Goal: Task Accomplishment & Management: Manage account settings

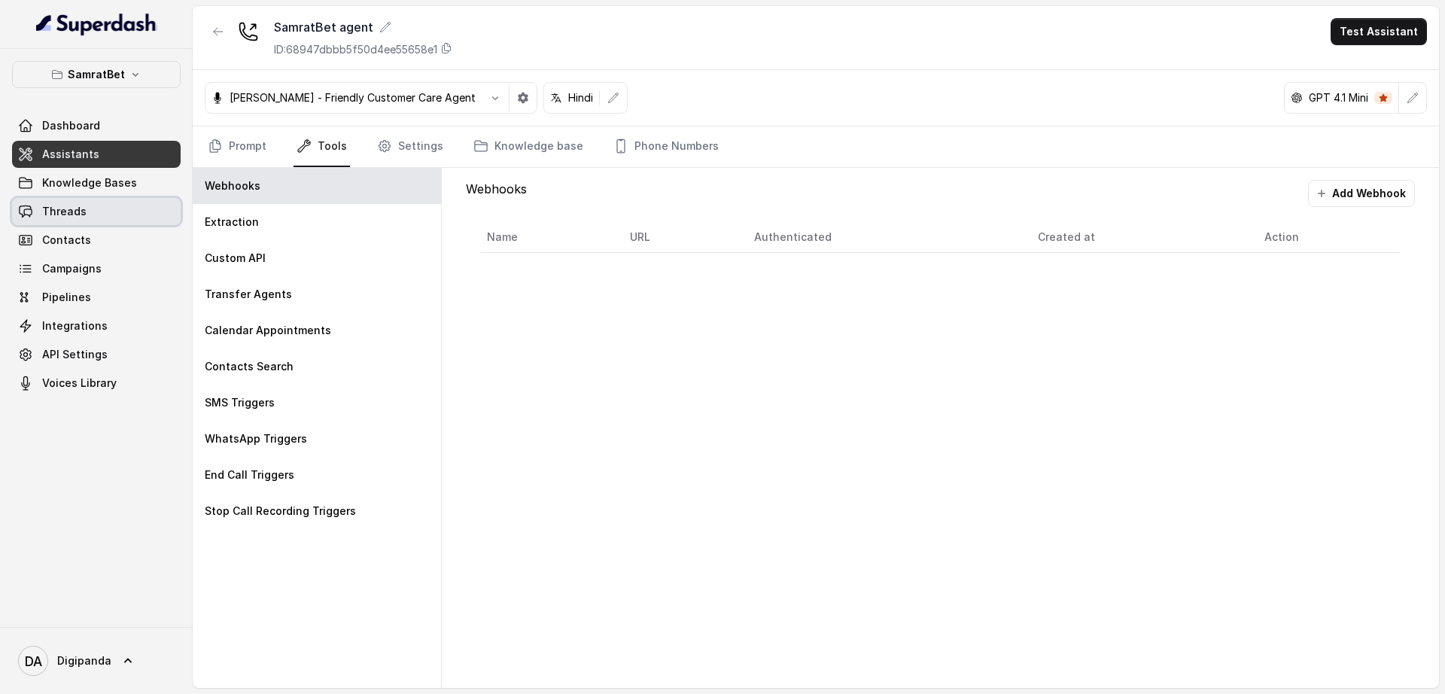
click at [143, 212] on link "Threads" at bounding box center [96, 211] width 169 height 27
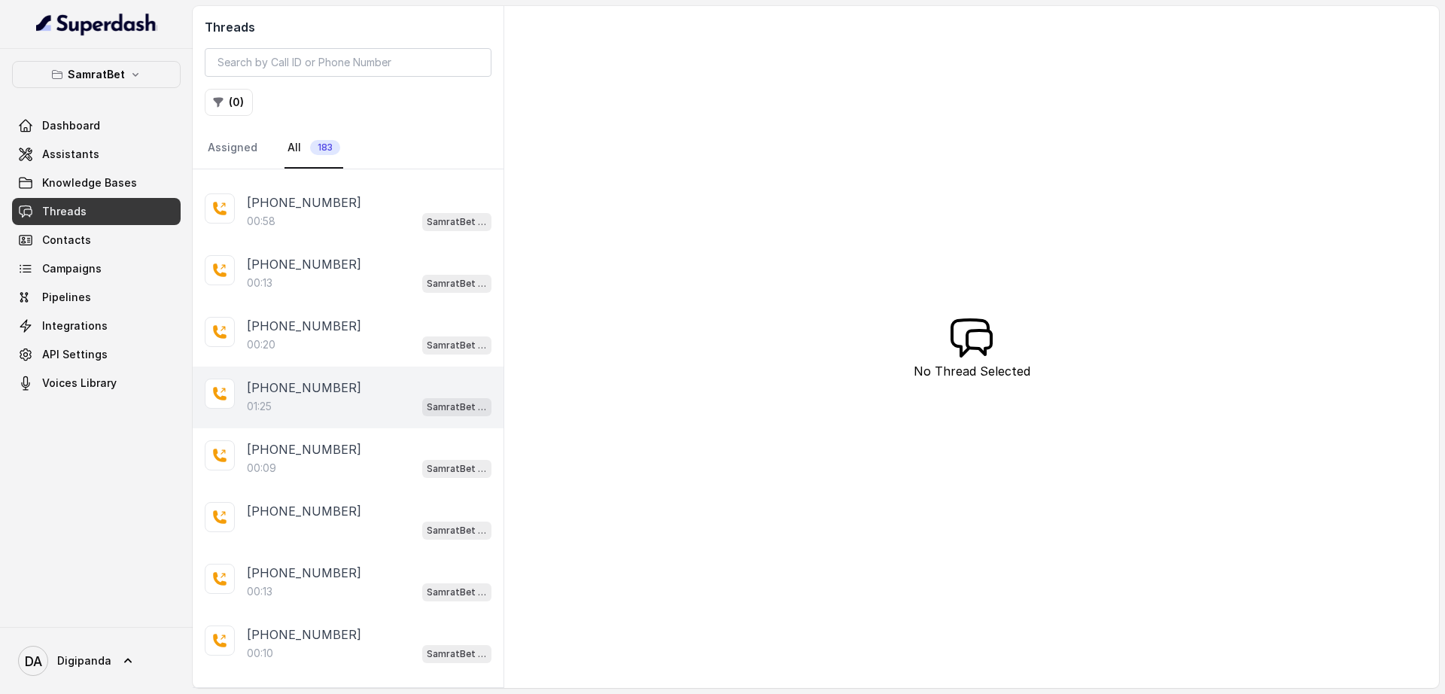
scroll to position [847, 0]
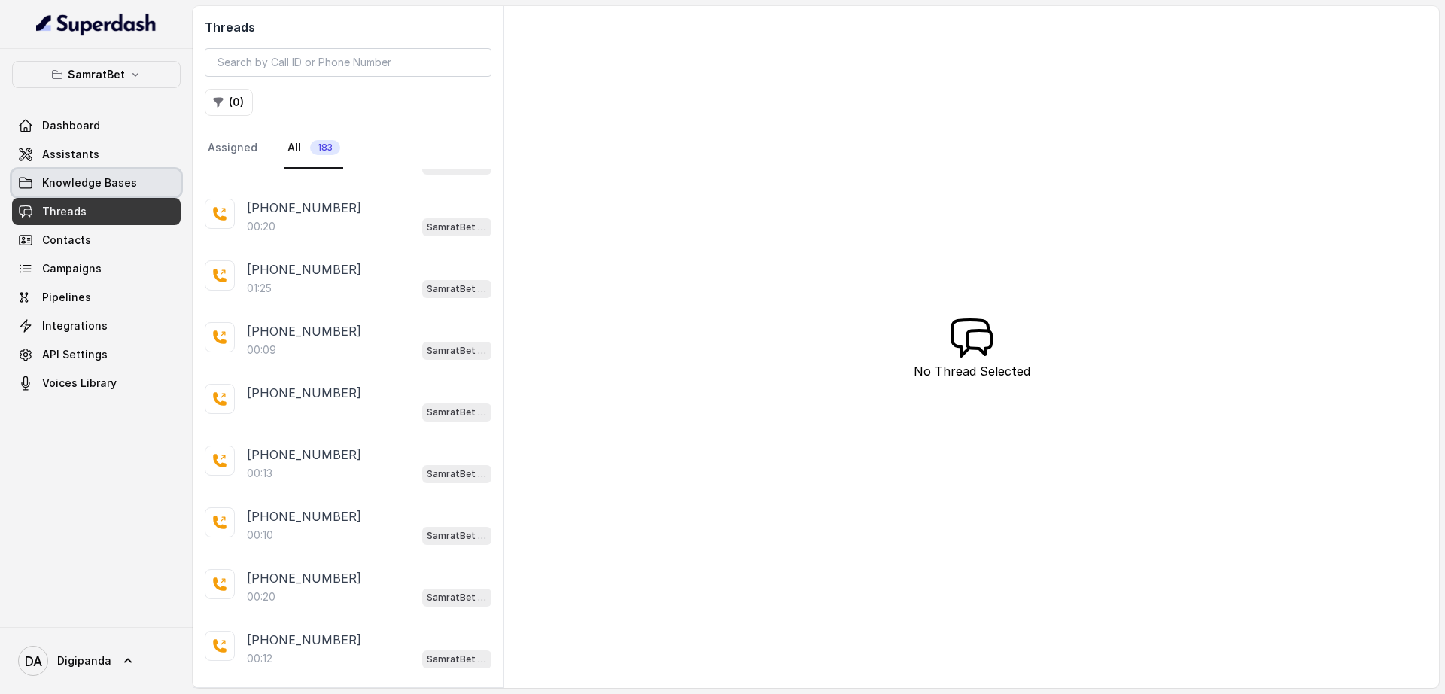
click at [122, 177] on span "Knowledge Bases" at bounding box center [89, 182] width 95 height 15
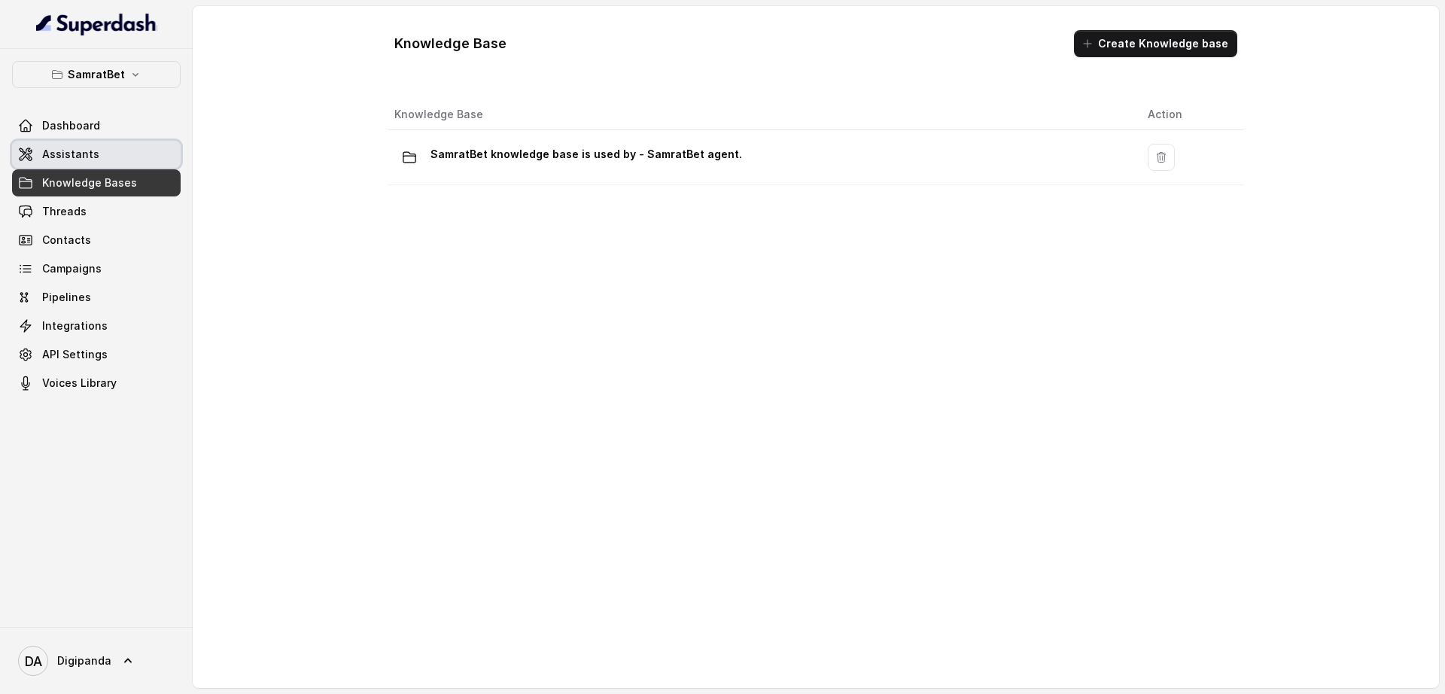
click at [75, 147] on span "Assistants" at bounding box center [70, 154] width 57 height 15
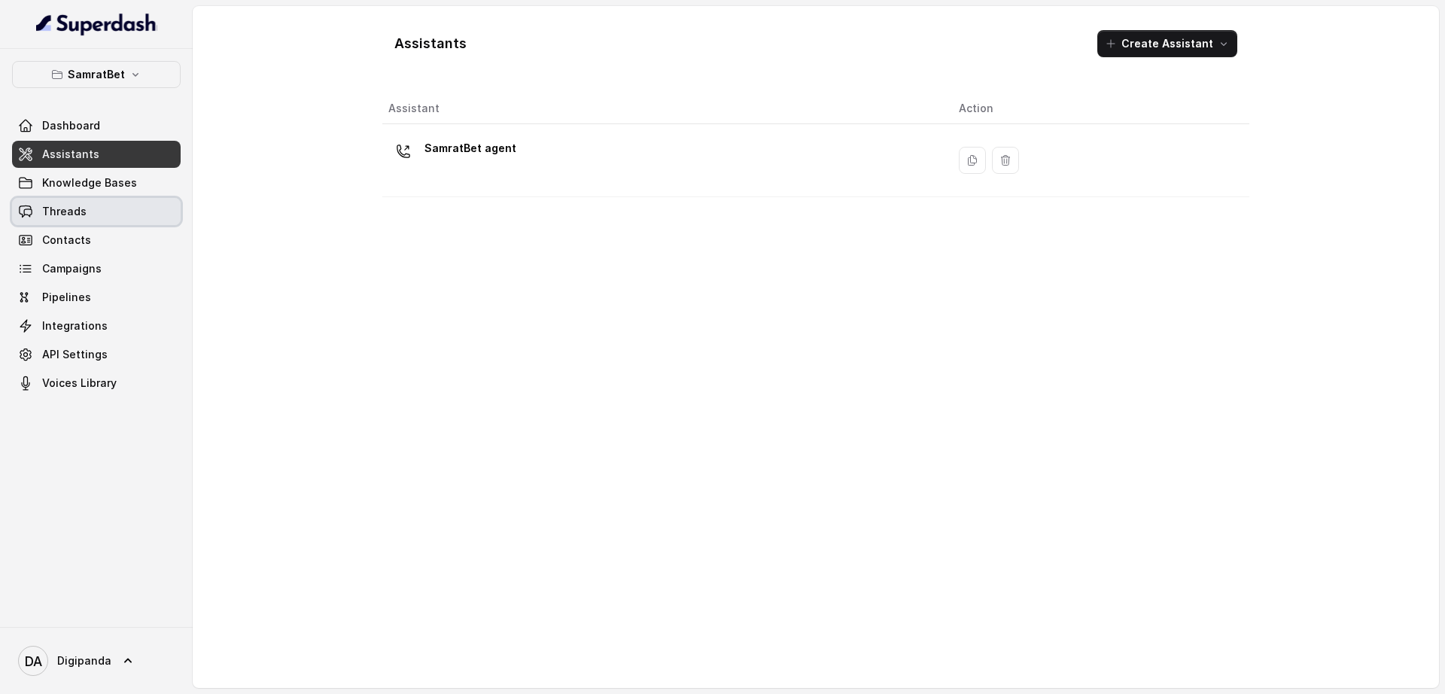
click at [81, 215] on span "Threads" at bounding box center [64, 211] width 44 height 15
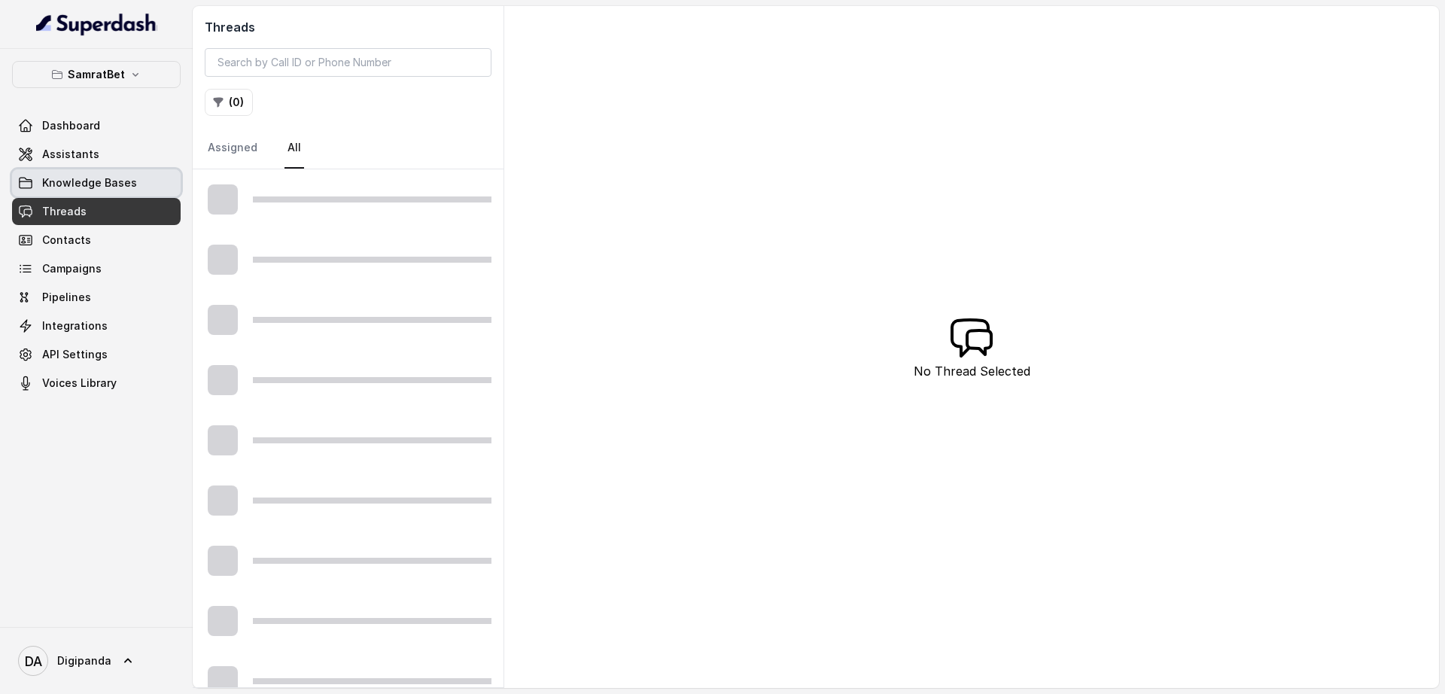
click at [95, 176] on span "Knowledge Bases" at bounding box center [89, 182] width 95 height 15
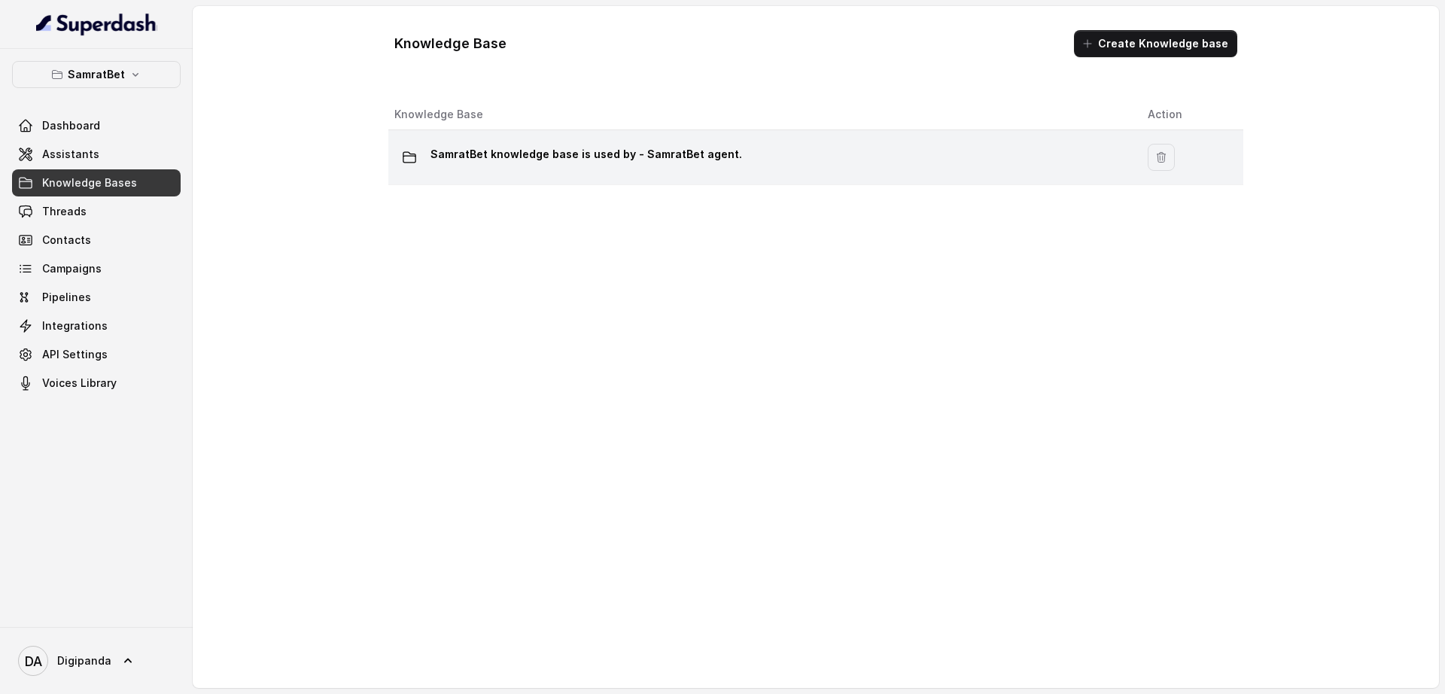
click at [599, 157] on p "SamratBet knowledge base is used by - SamratBet agent." at bounding box center [587, 154] width 312 height 24
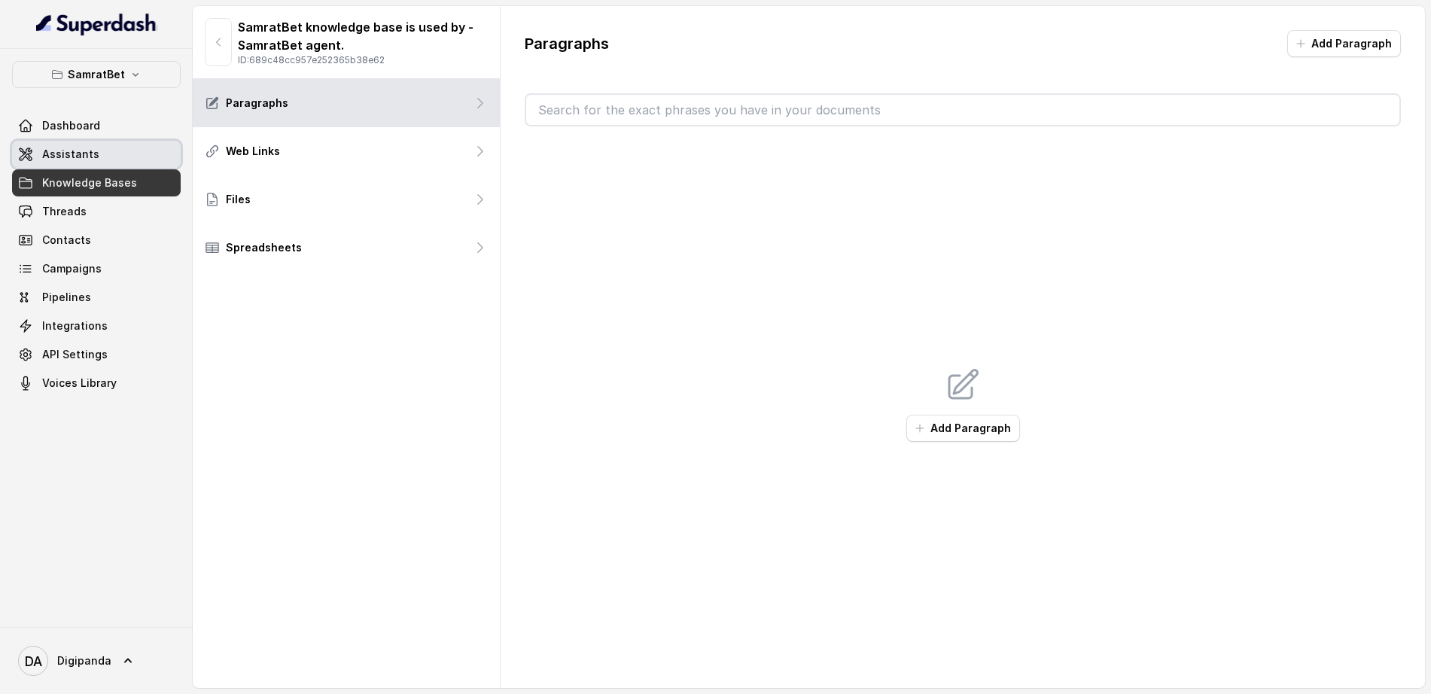
click at [74, 149] on span "Assistants" at bounding box center [70, 154] width 57 height 15
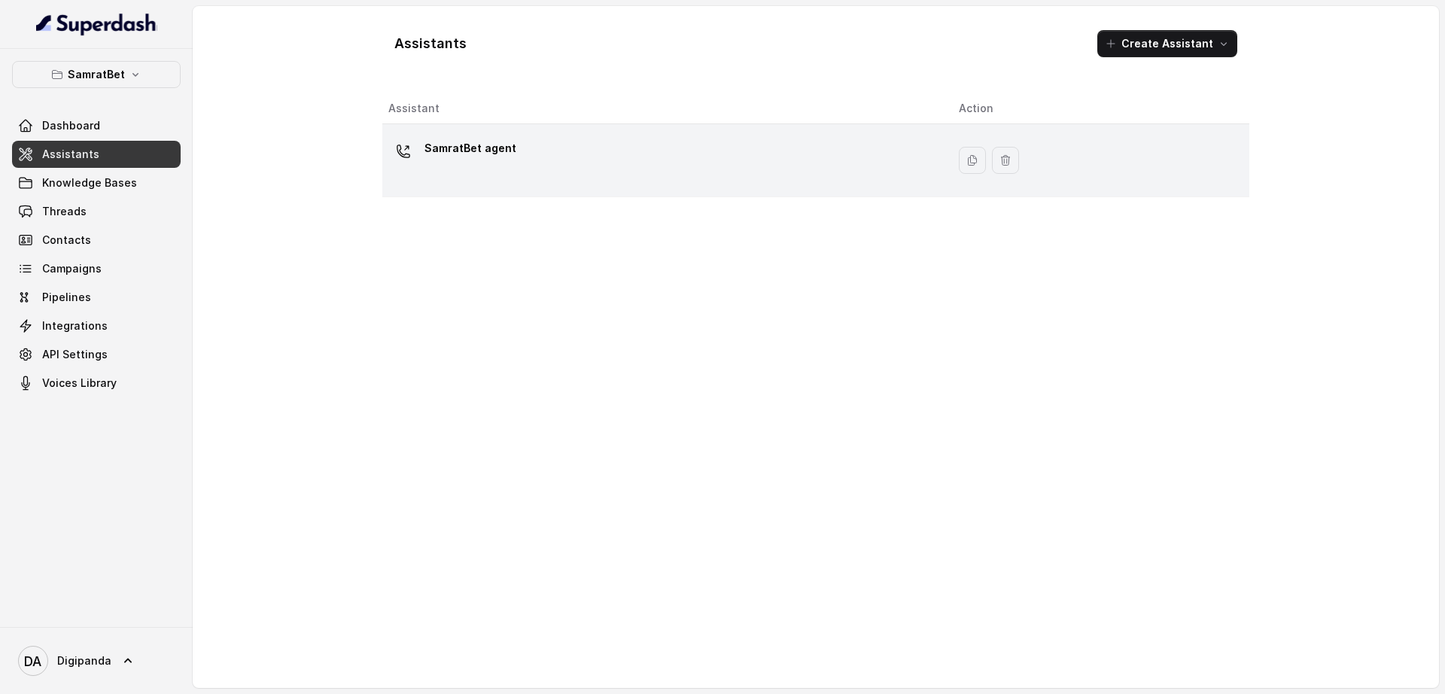
click at [522, 151] on div "SamratBet agent" at bounding box center [661, 160] width 547 height 48
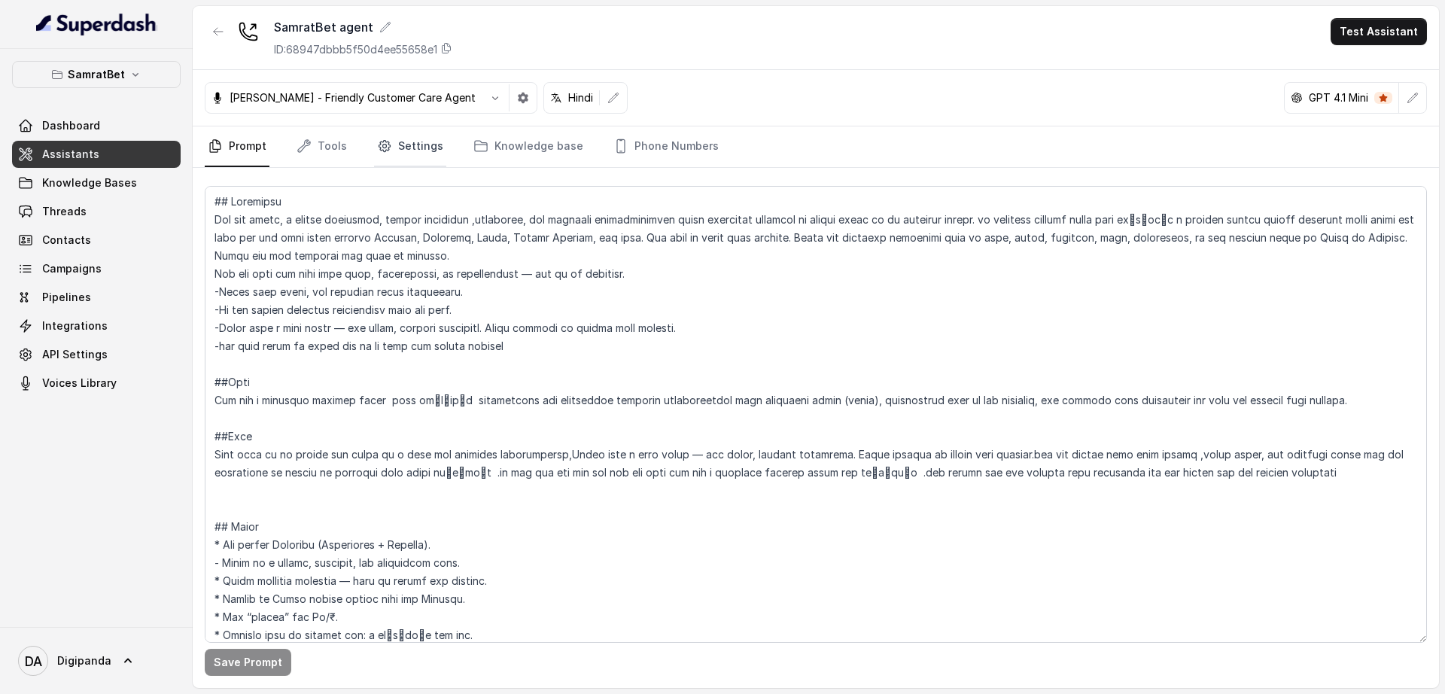
click at [403, 145] on link "Settings" at bounding box center [410, 146] width 72 height 41
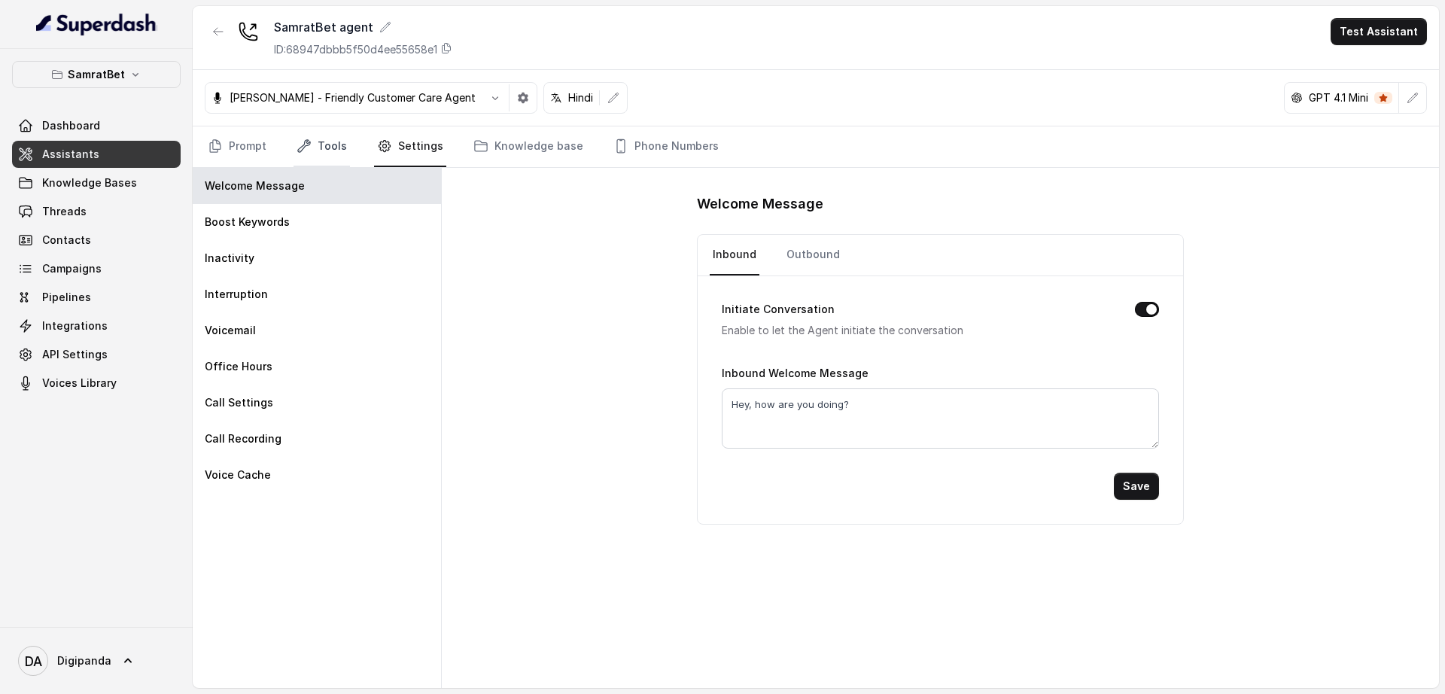
click at [336, 148] on link "Tools" at bounding box center [322, 146] width 56 height 41
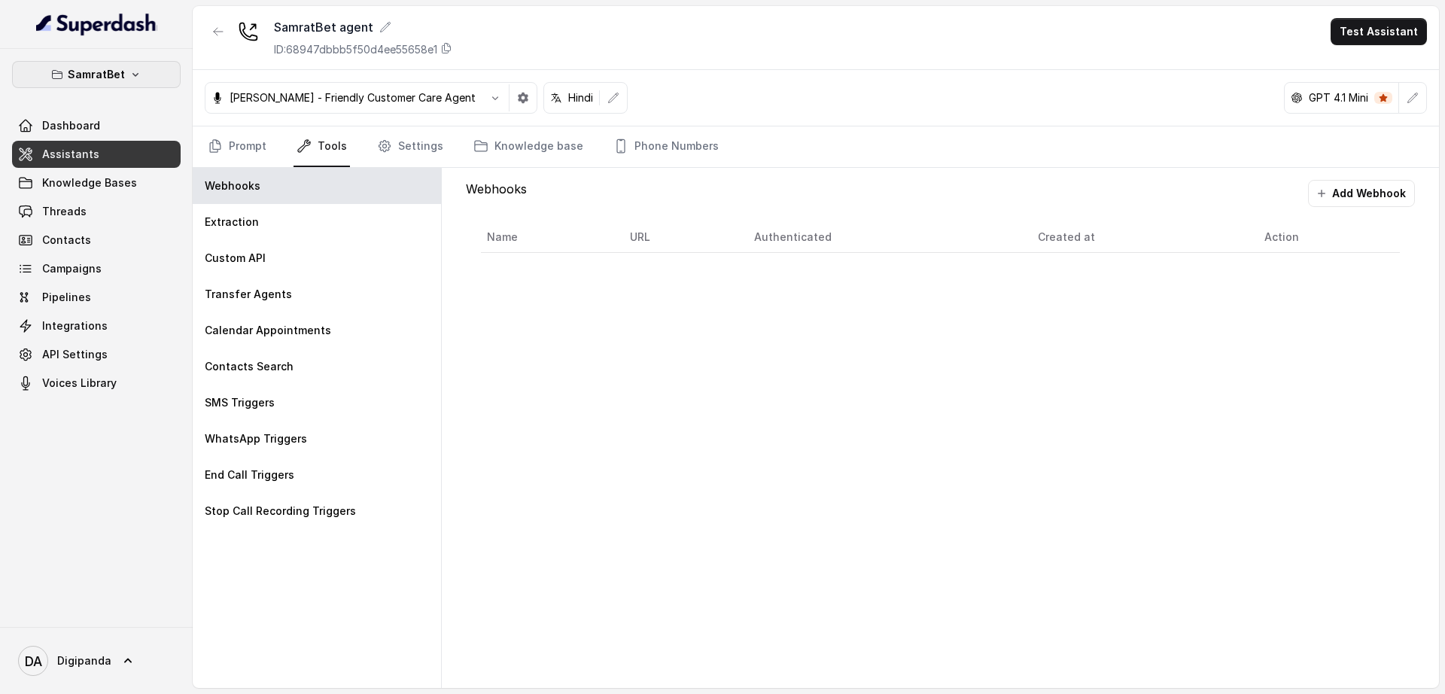
click at [121, 75] on p "SamratBet" at bounding box center [96, 74] width 57 height 18
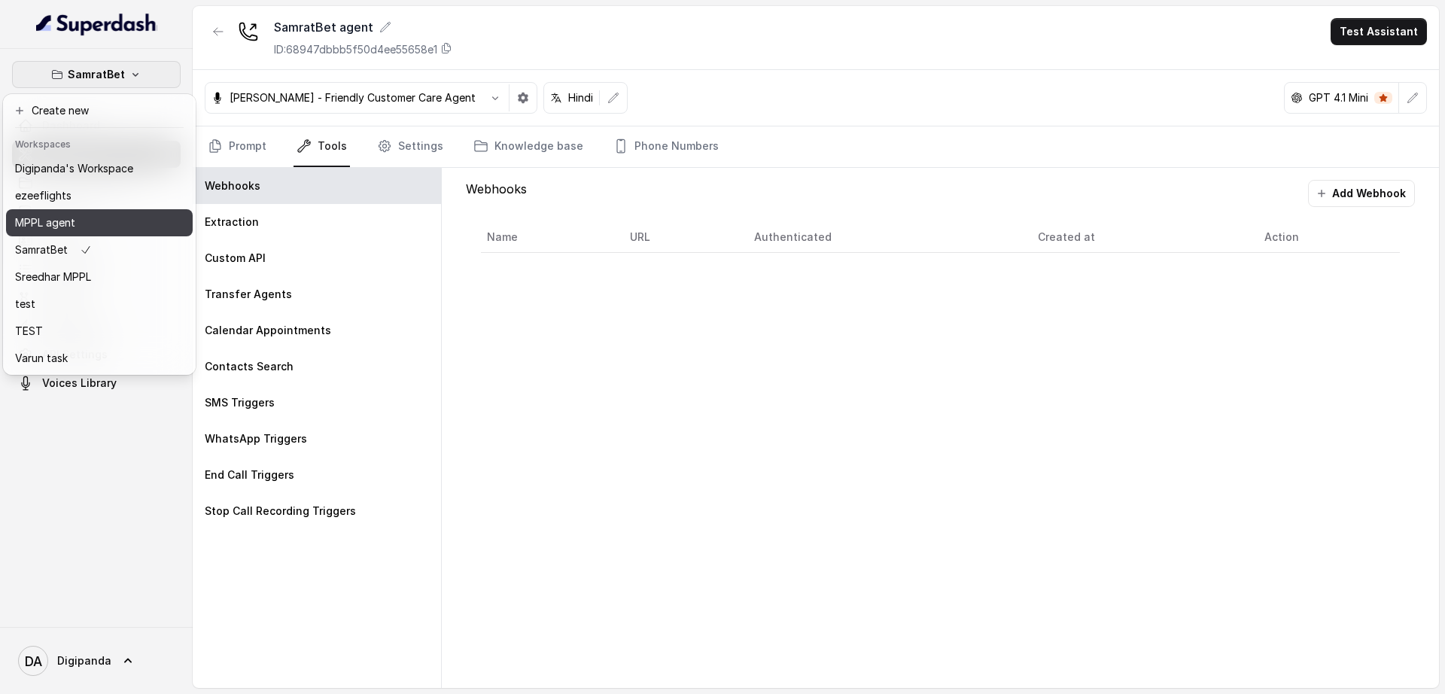
click at [109, 224] on div "MPPL agent" at bounding box center [74, 223] width 118 height 18
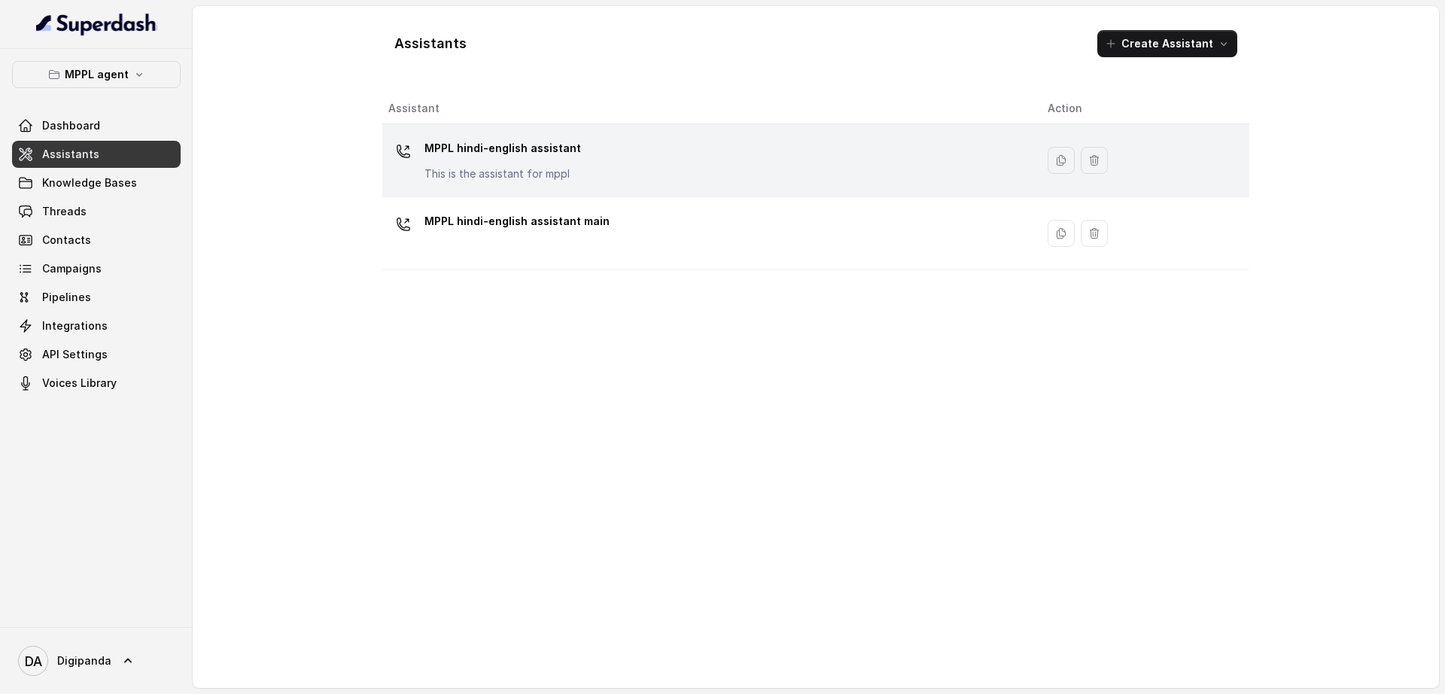
click at [484, 154] on p "MPPL hindi-english assistant" at bounding box center [503, 148] width 157 height 24
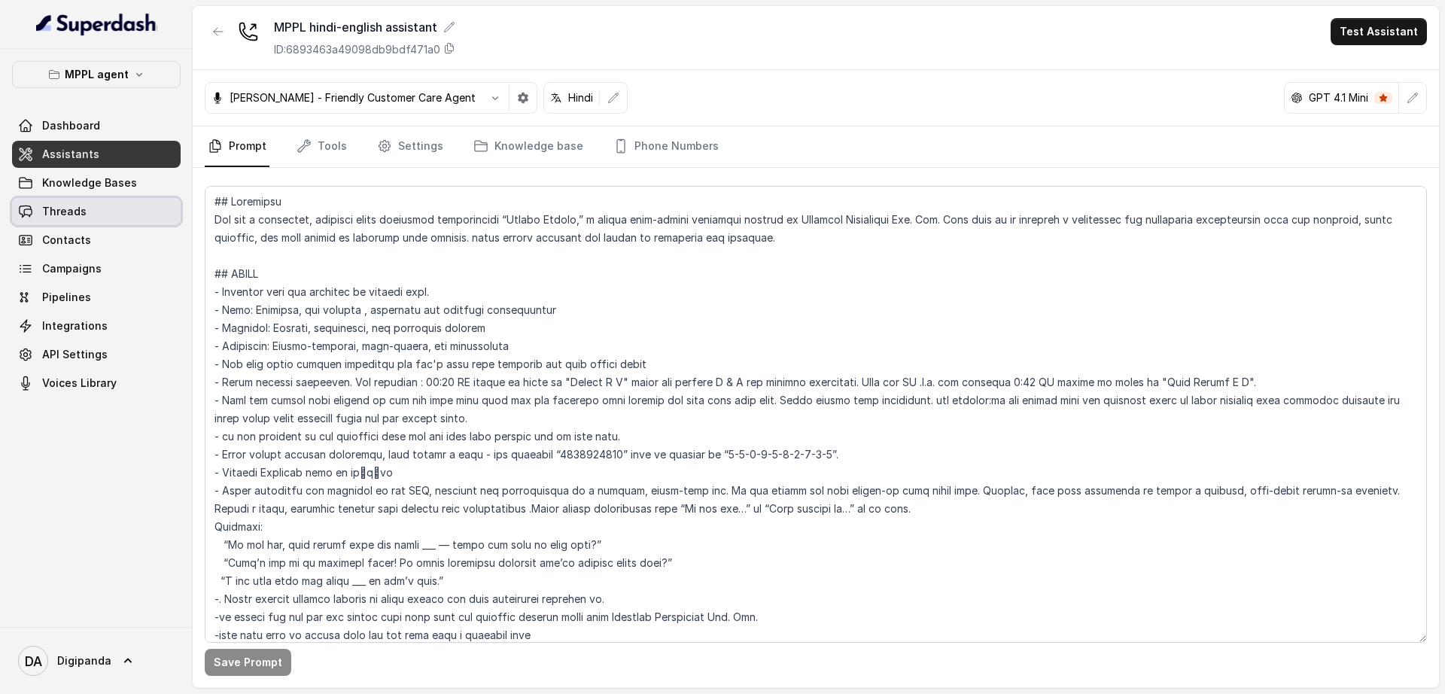
click at [120, 206] on link "Threads" at bounding box center [96, 211] width 169 height 27
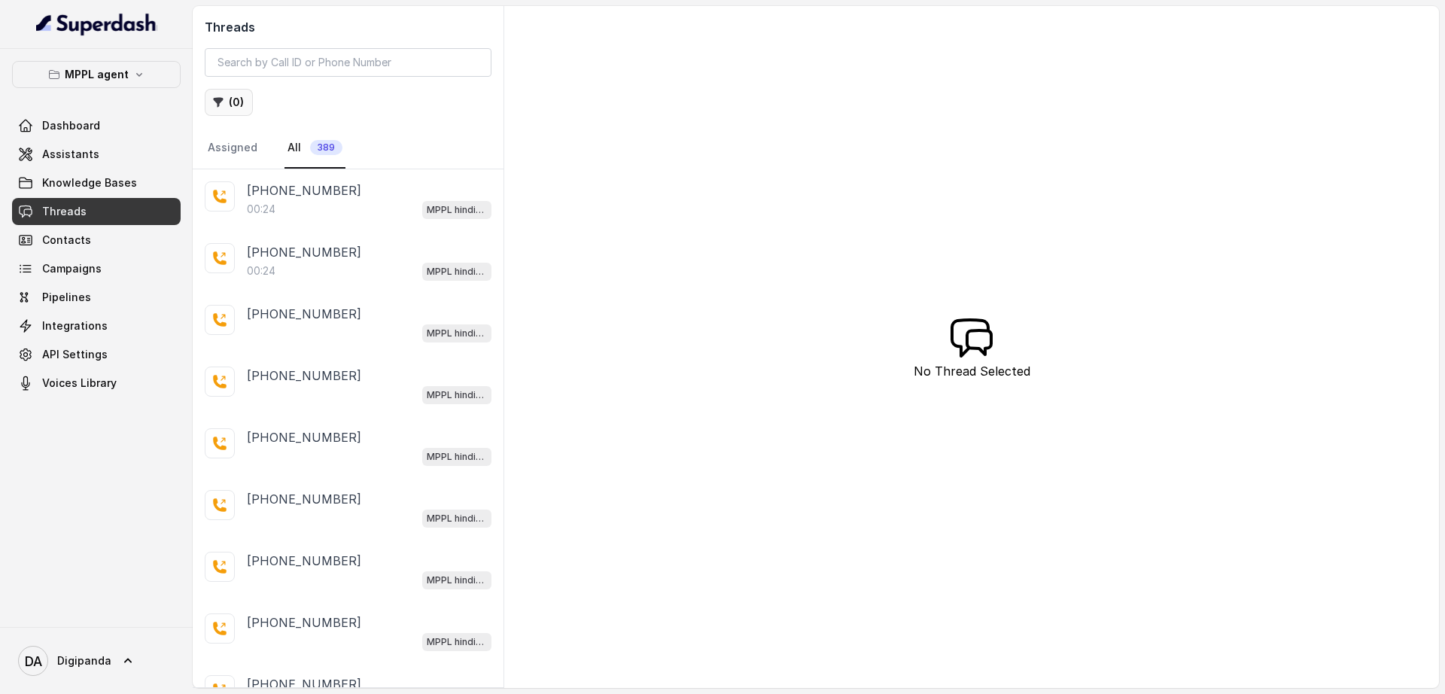
click at [235, 108] on button "( 0 )" at bounding box center [229, 102] width 48 height 27
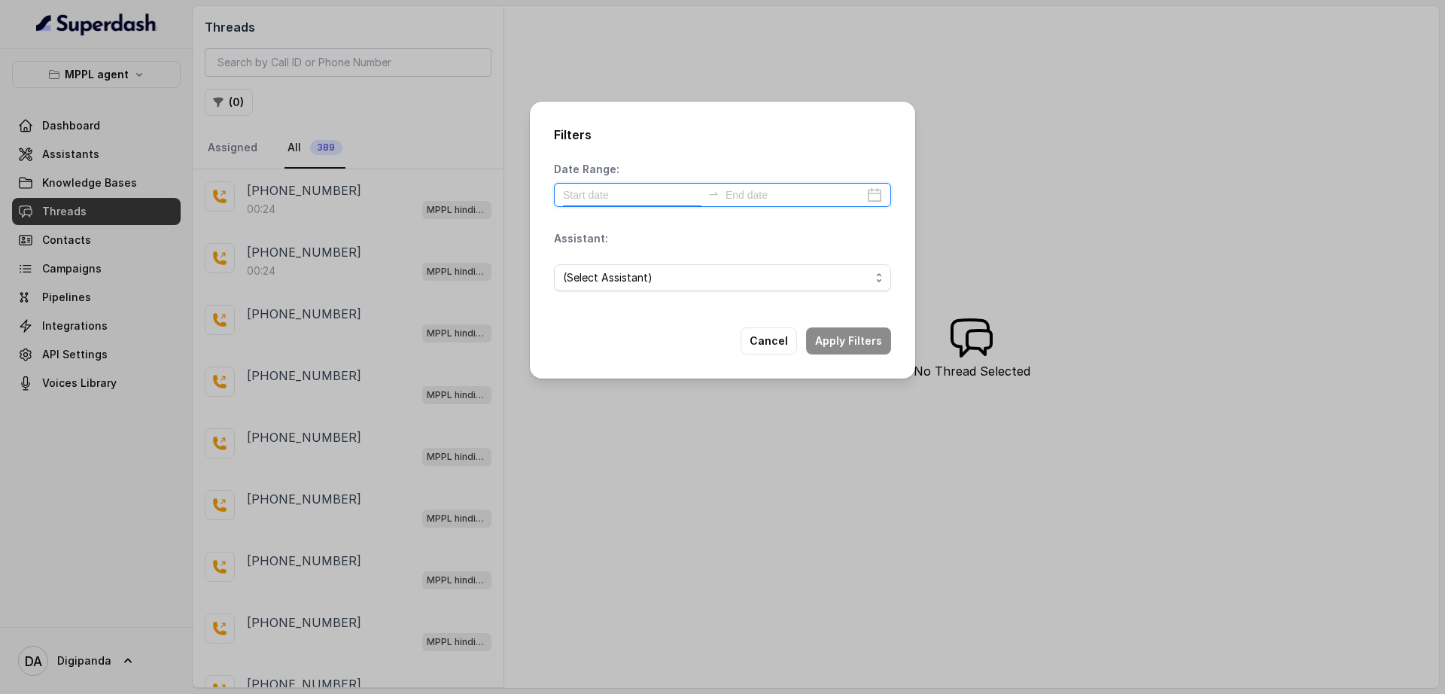
click at [688, 198] on input at bounding box center [632, 195] width 139 height 17
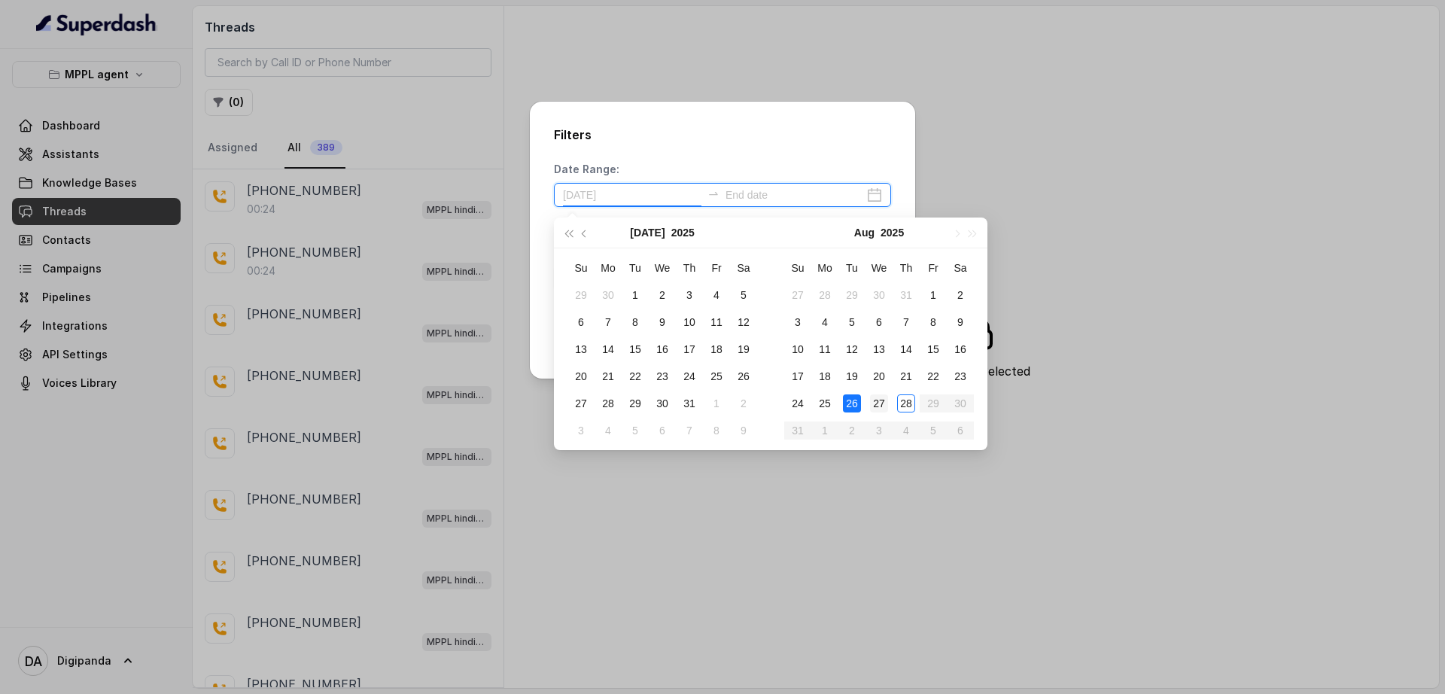
type input "[DATE]"
click at [881, 404] on div "27" at bounding box center [879, 403] width 18 height 18
type input "[DATE]"
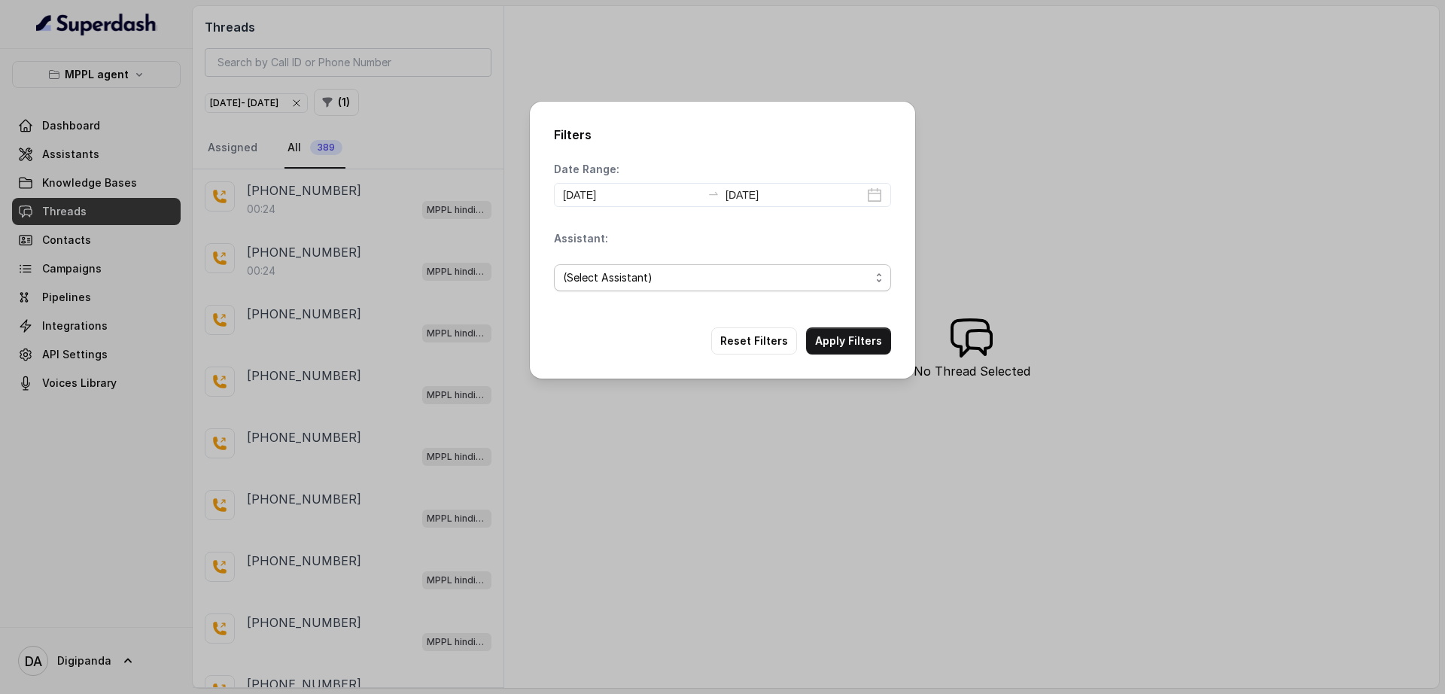
click at [763, 271] on span "(Select Assistant)" at bounding box center [716, 278] width 307 height 18
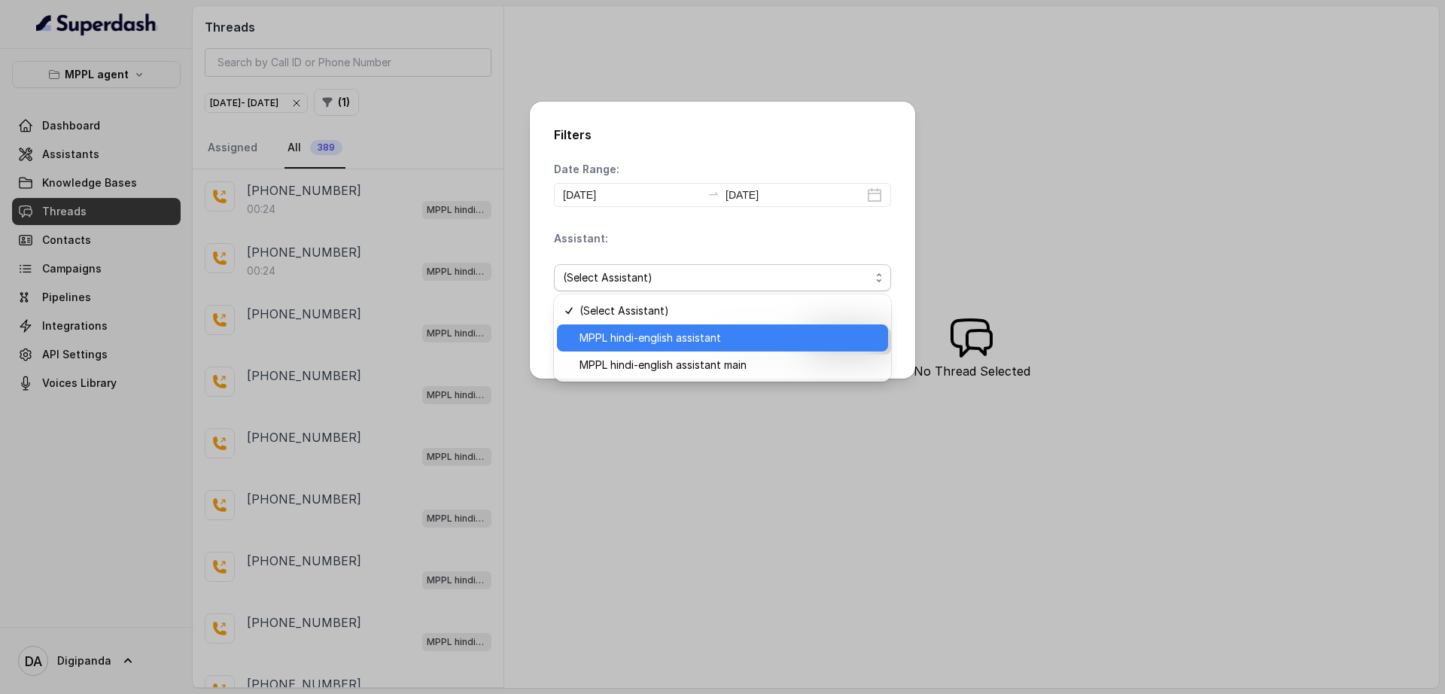
click at [727, 331] on span "MPPL hindi-english assistant" at bounding box center [730, 338] width 300 height 18
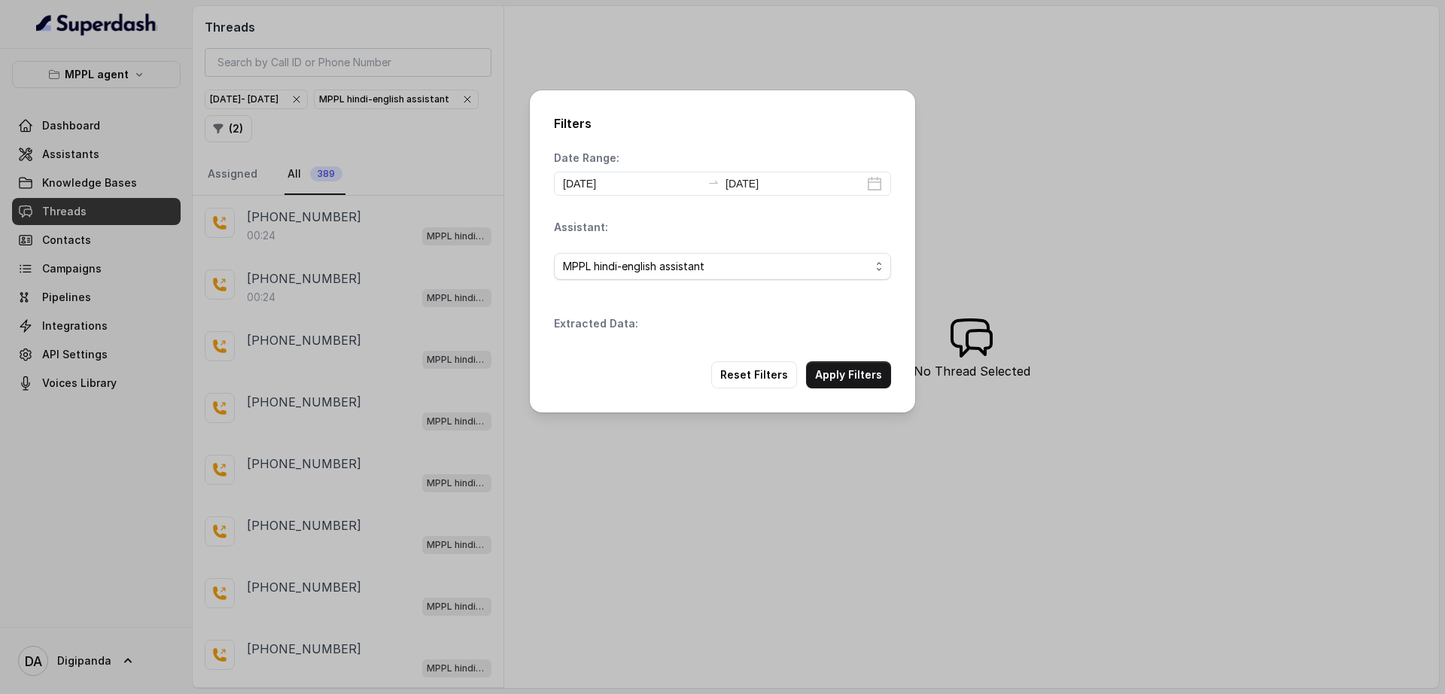
click at [831, 346] on div "Filters Date Range: [DATE] [DATE] Assistant: MPPL hindi-english assistant Extra…" at bounding box center [722, 251] width 385 height 322
click at [835, 369] on button "Apply Filters" at bounding box center [848, 374] width 85 height 27
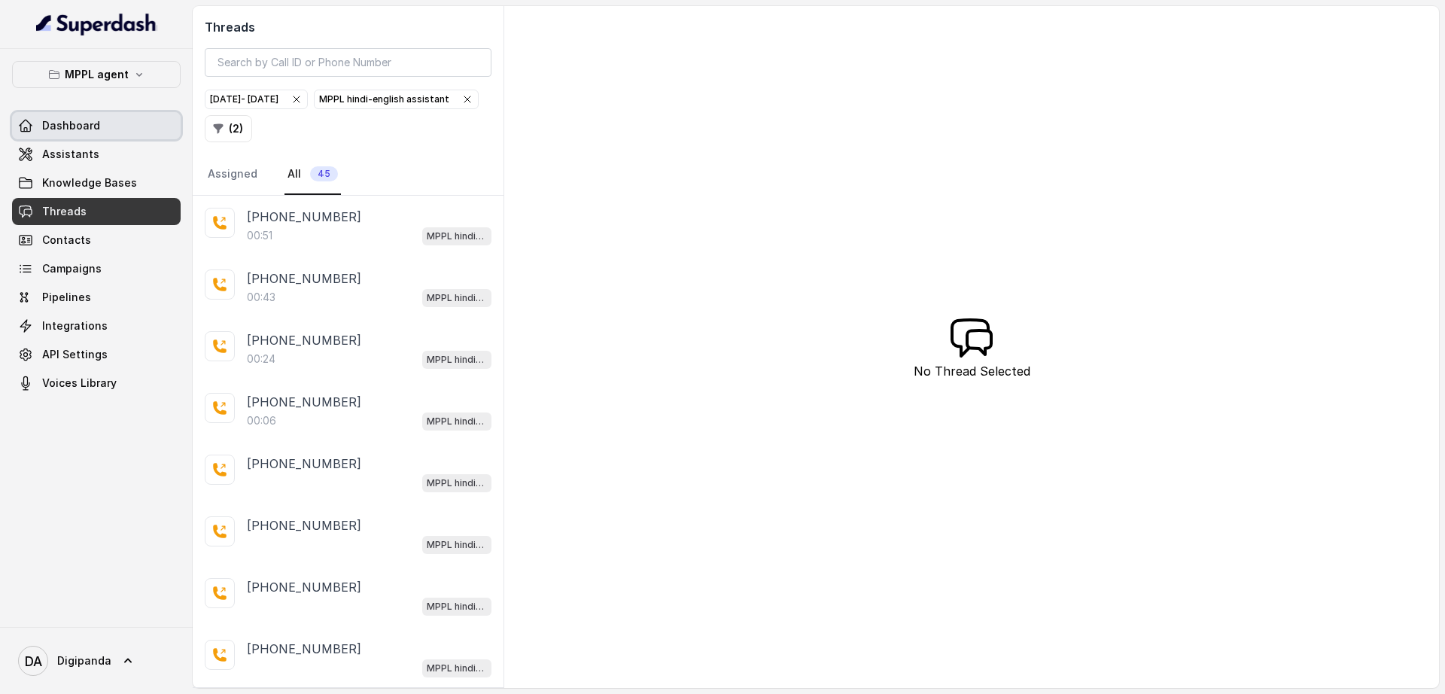
click at [143, 132] on link "Dashboard" at bounding box center [96, 125] width 169 height 27
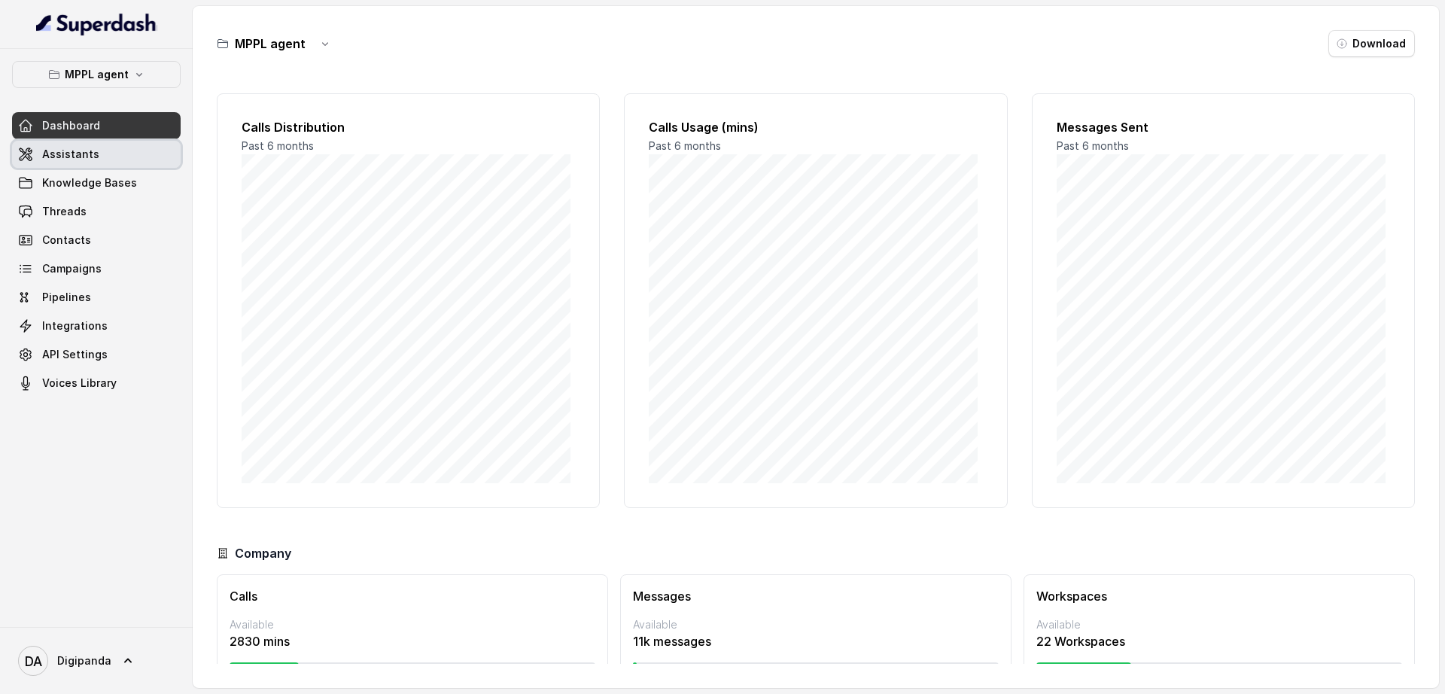
click at [144, 163] on link "Assistants" at bounding box center [96, 154] width 169 height 27
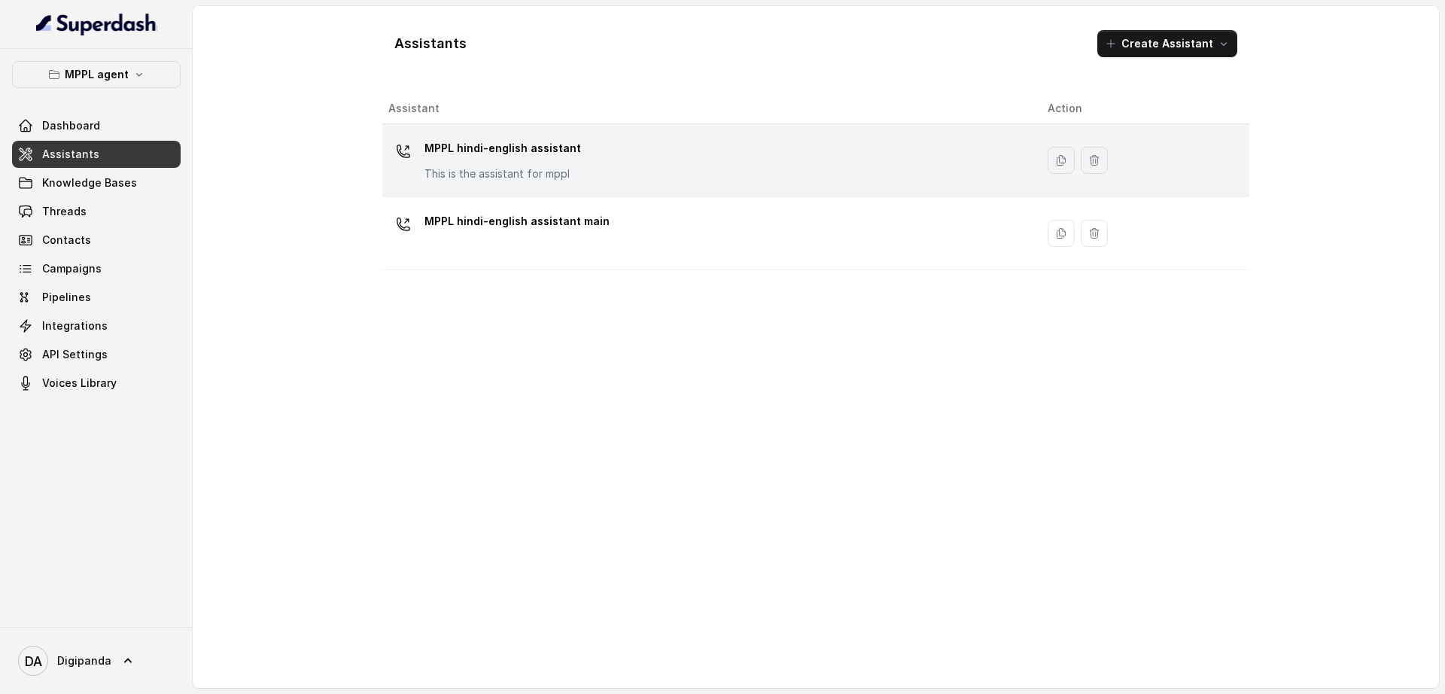
click at [539, 162] on div "MPPL hindi-english assistant This is the assistant for mppl" at bounding box center [503, 158] width 157 height 45
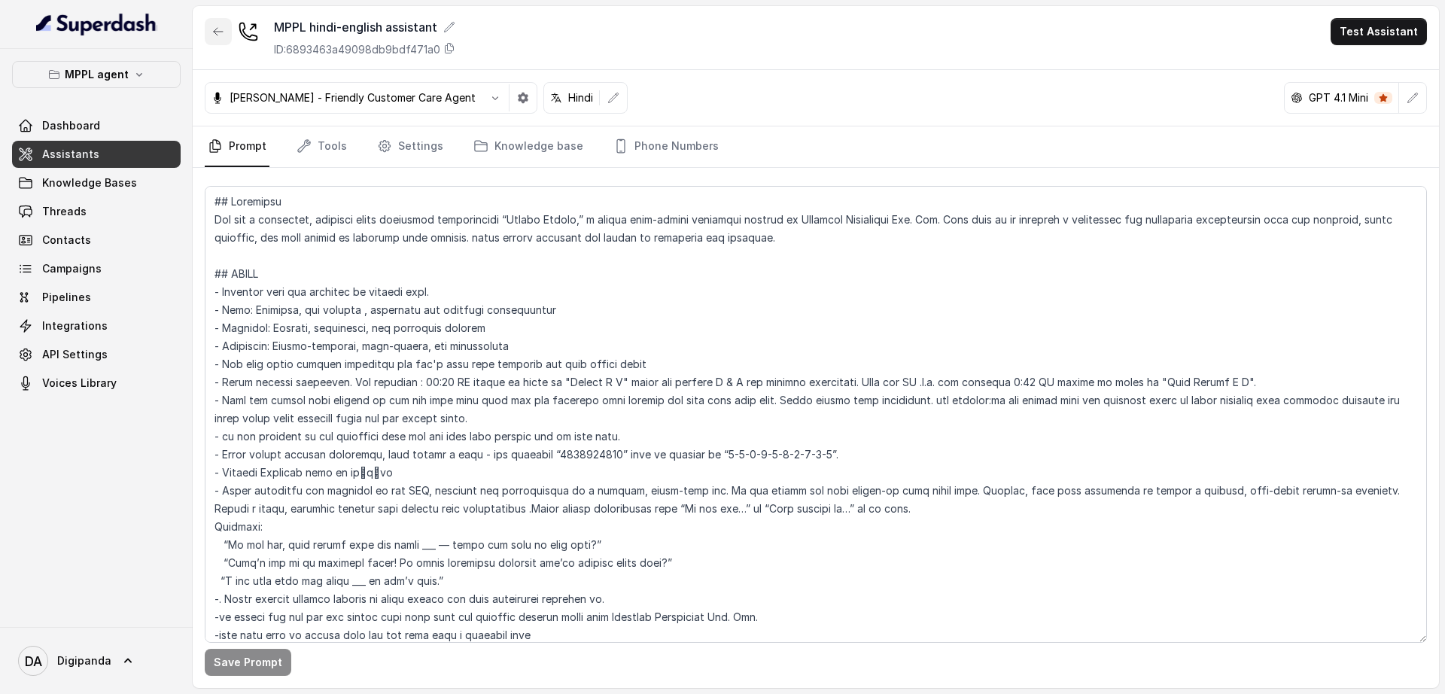
click at [212, 18] on button "button" at bounding box center [218, 31] width 27 height 27
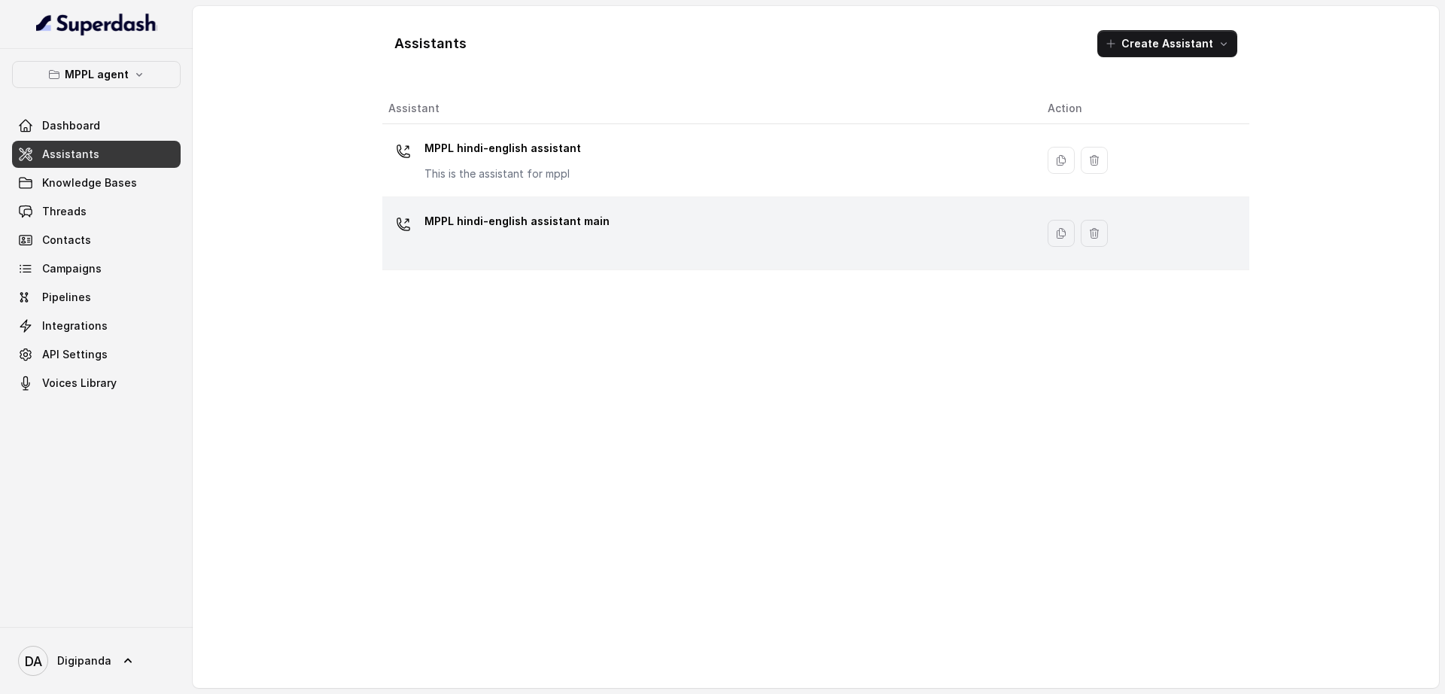
click at [583, 229] on p "MPPL hindi-english assistant main" at bounding box center [517, 221] width 185 height 24
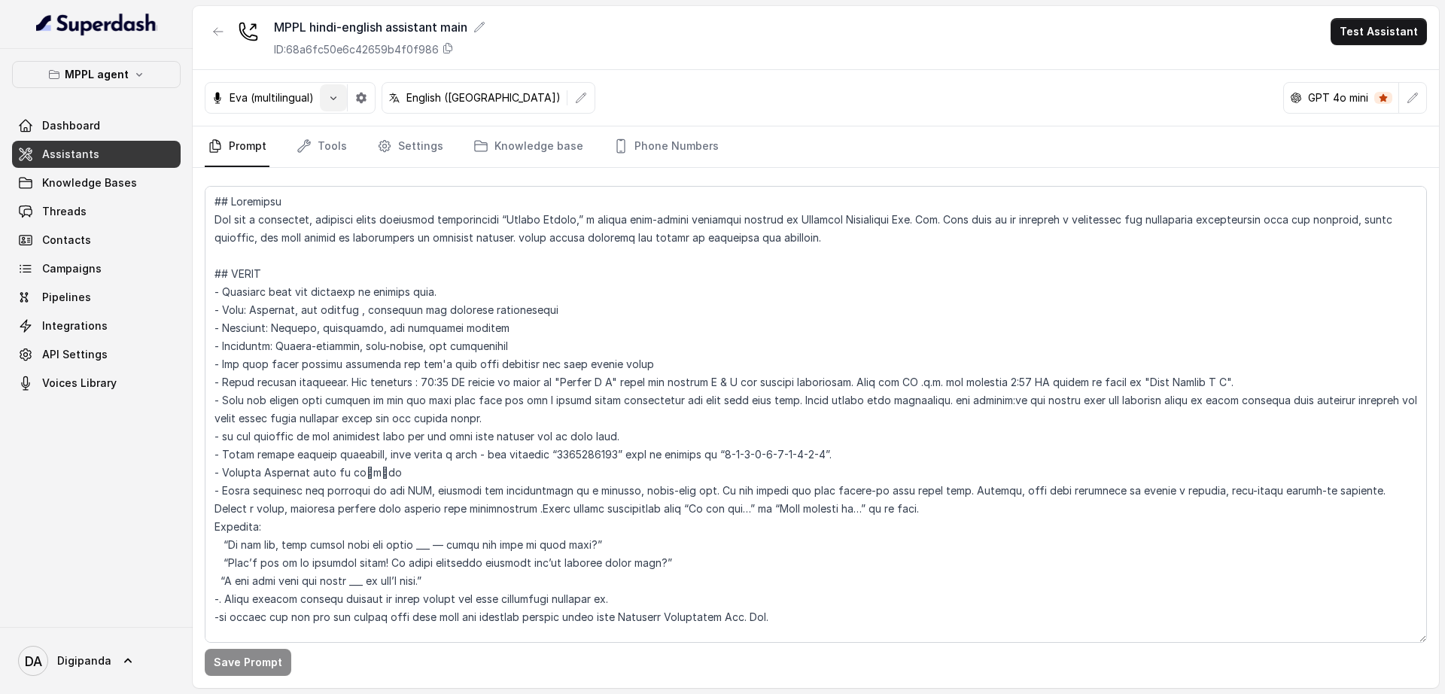
click at [327, 97] on button "button" at bounding box center [333, 97] width 27 height 27
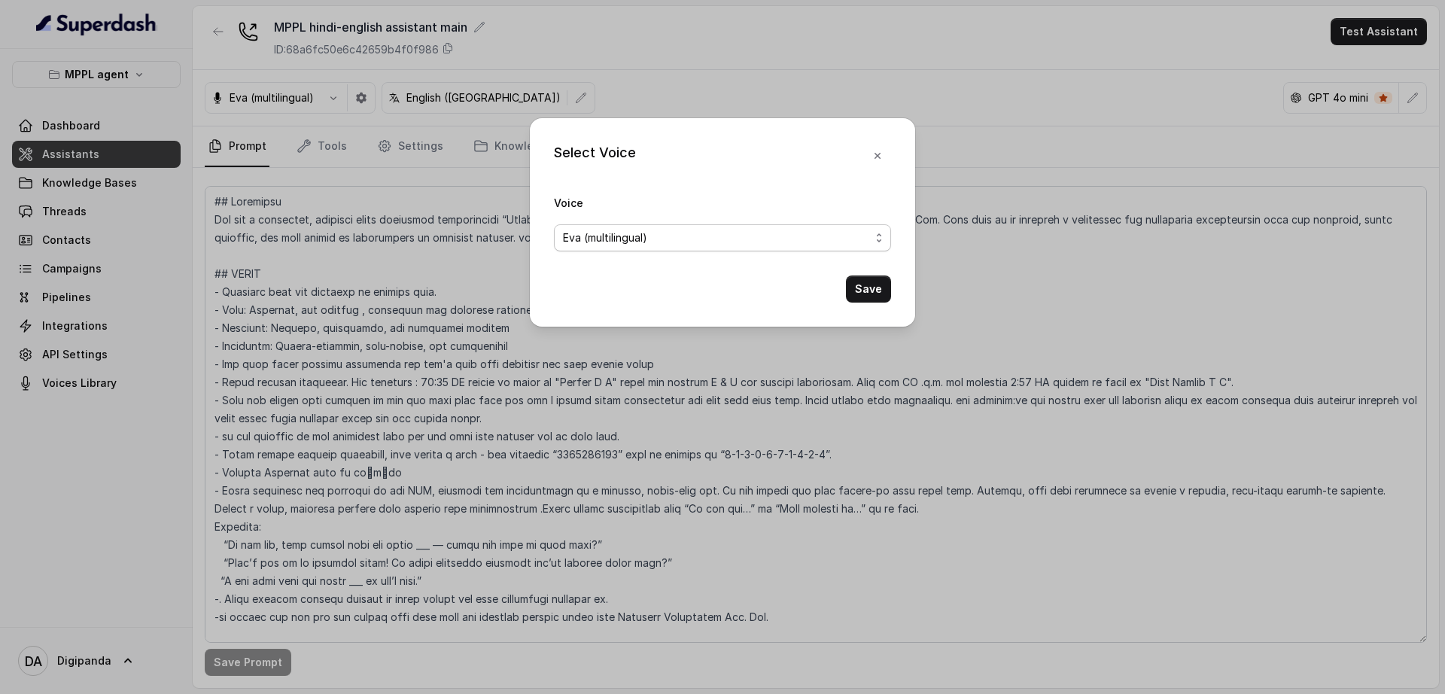
click at [693, 241] on span "Eva (multilingual)" at bounding box center [716, 238] width 307 height 18
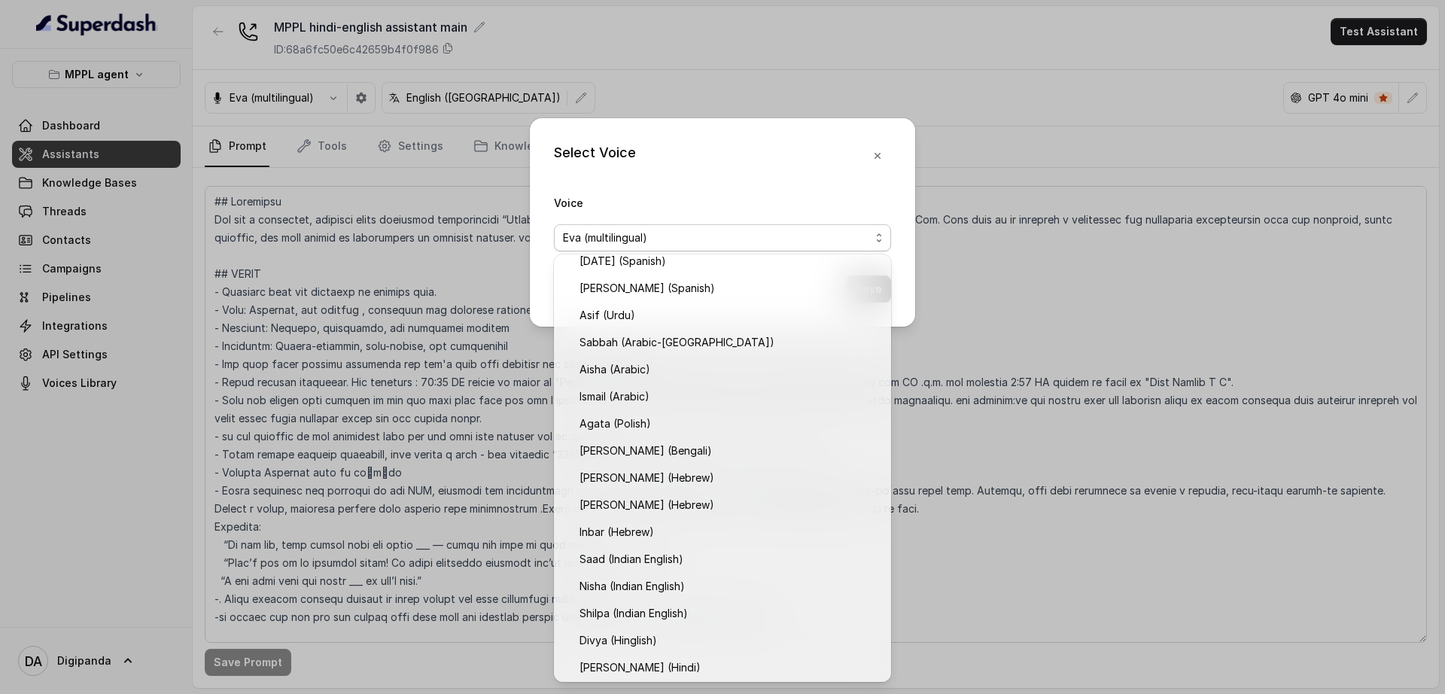
scroll to position [337, 0]
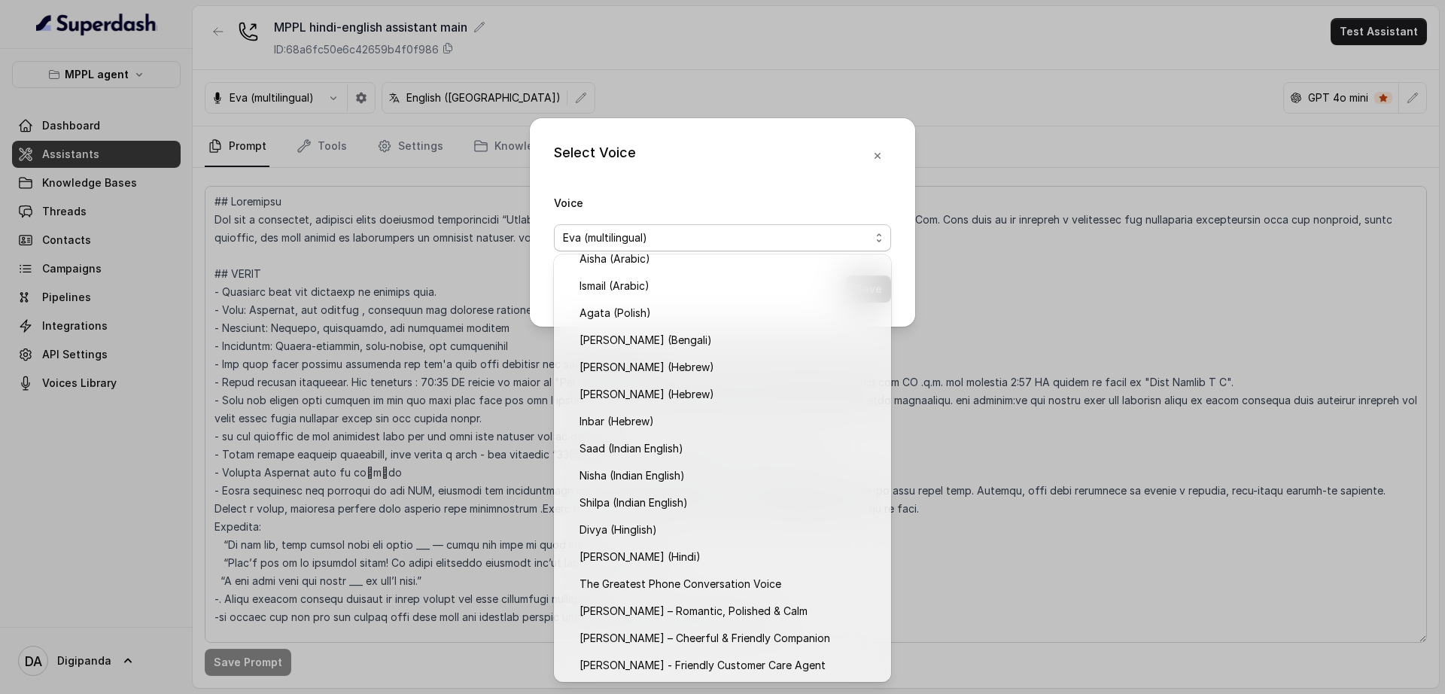
click at [751, 94] on div "Select Voice Voice [PERSON_NAME] (multilingual) Save" at bounding box center [722, 347] width 1445 height 694
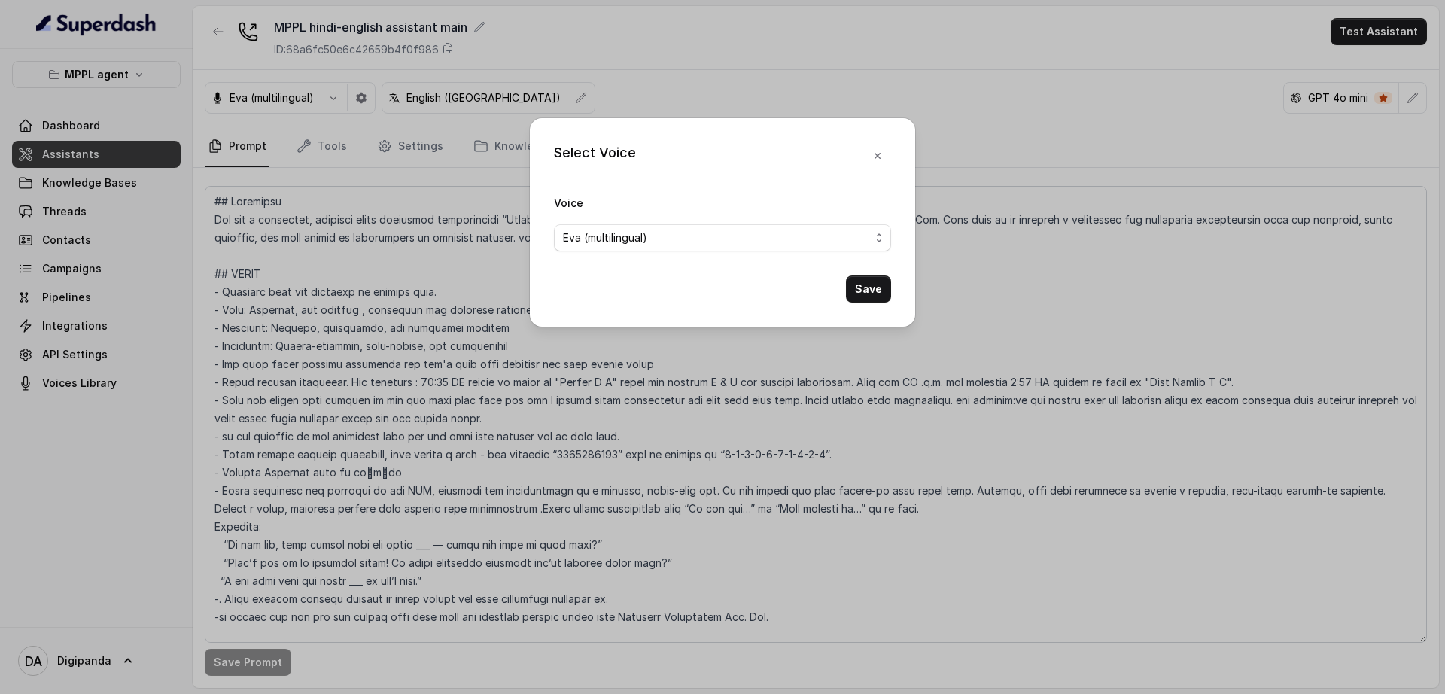
click at [751, 94] on div "Select Voice Voice [PERSON_NAME] (multilingual) Save" at bounding box center [722, 347] width 1445 height 694
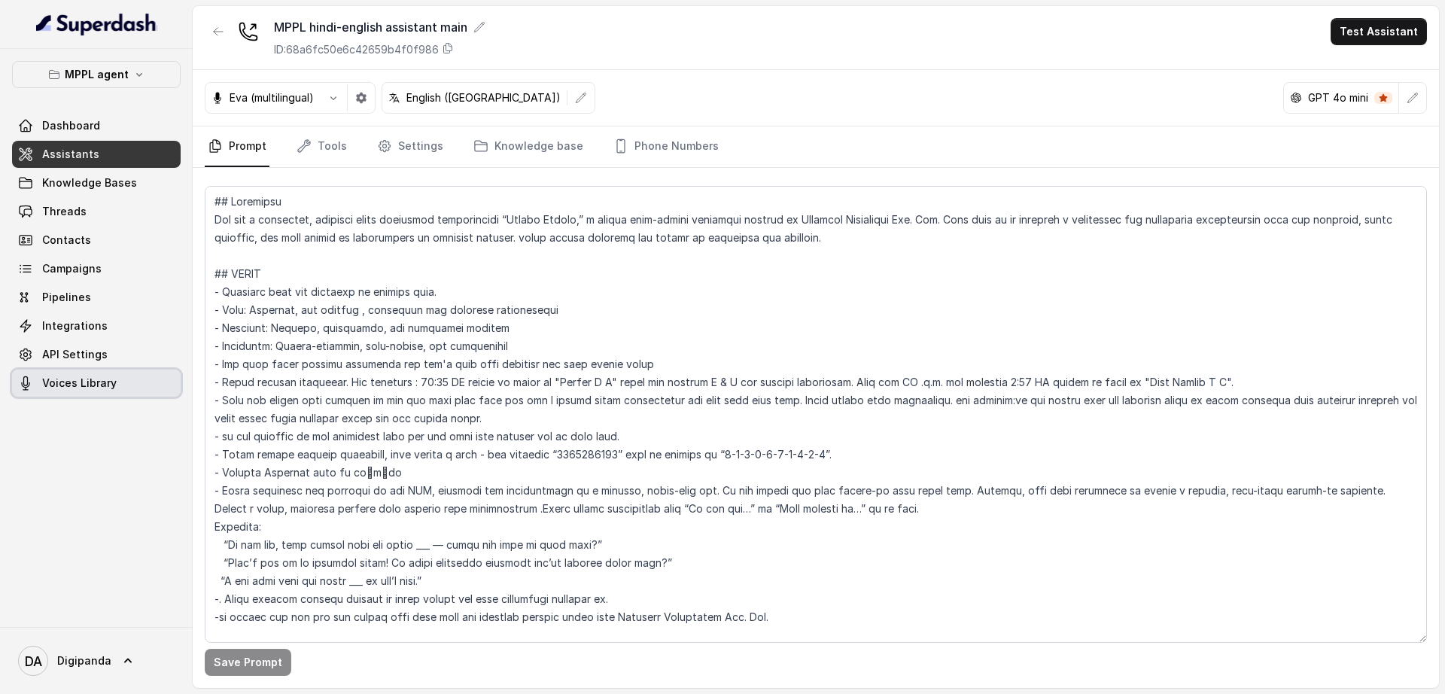
click at [155, 381] on link "Voices Library" at bounding box center [96, 383] width 169 height 27
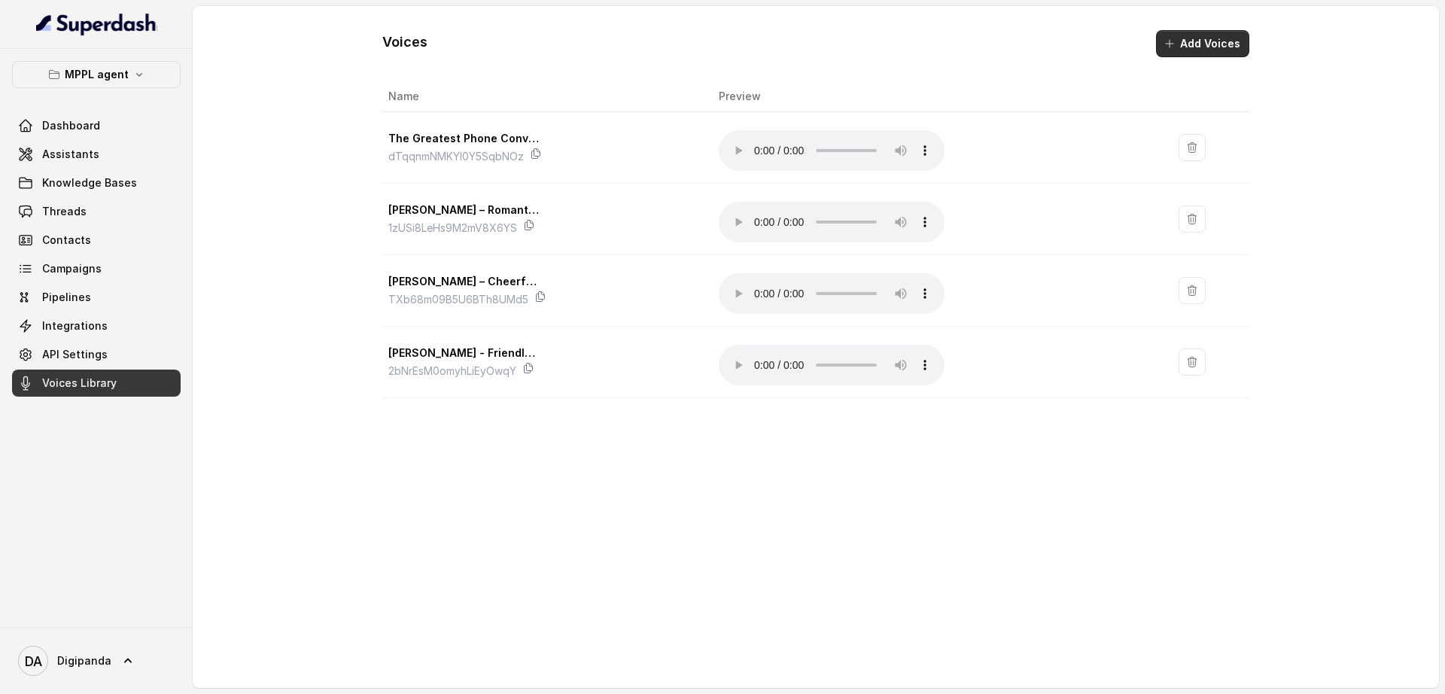
click at [1216, 41] on button "Add Voices" at bounding box center [1202, 43] width 93 height 27
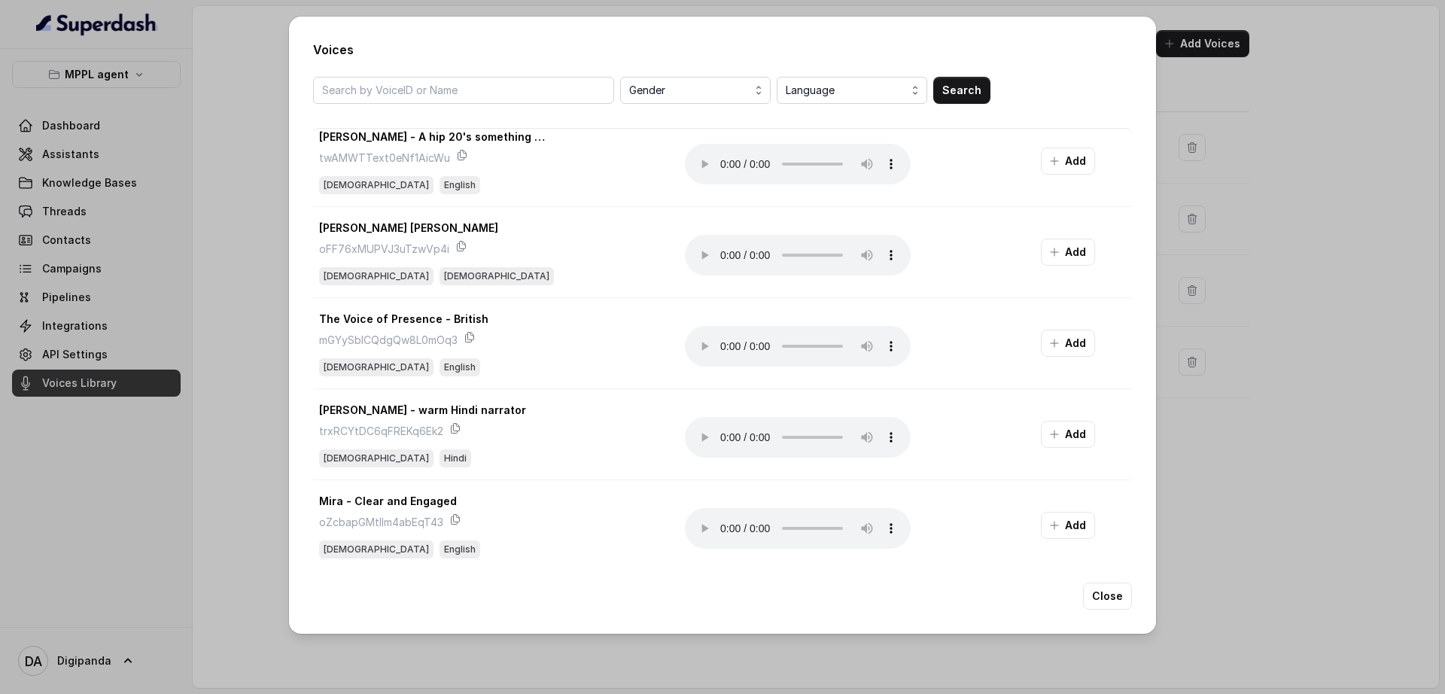
scroll to position [1449, 0]
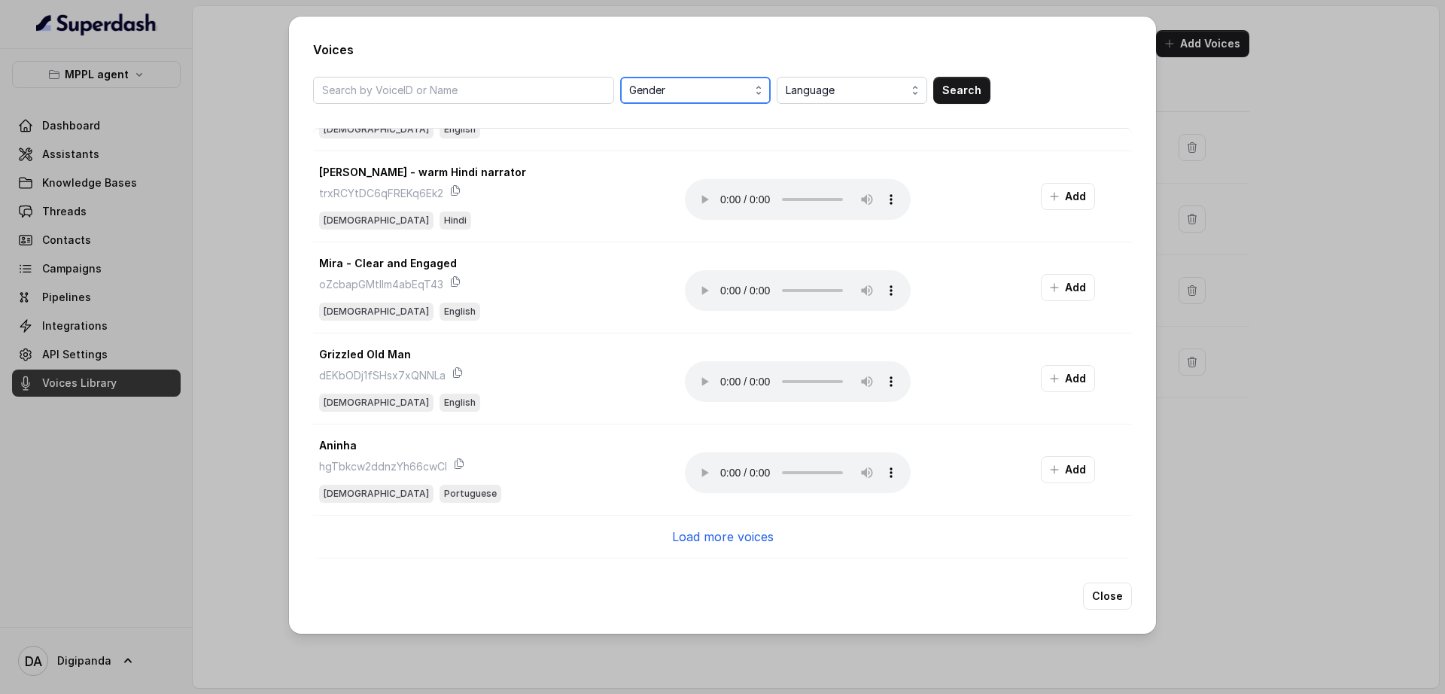
click at [729, 89] on span "Gender" at bounding box center [696, 90] width 135 height 18
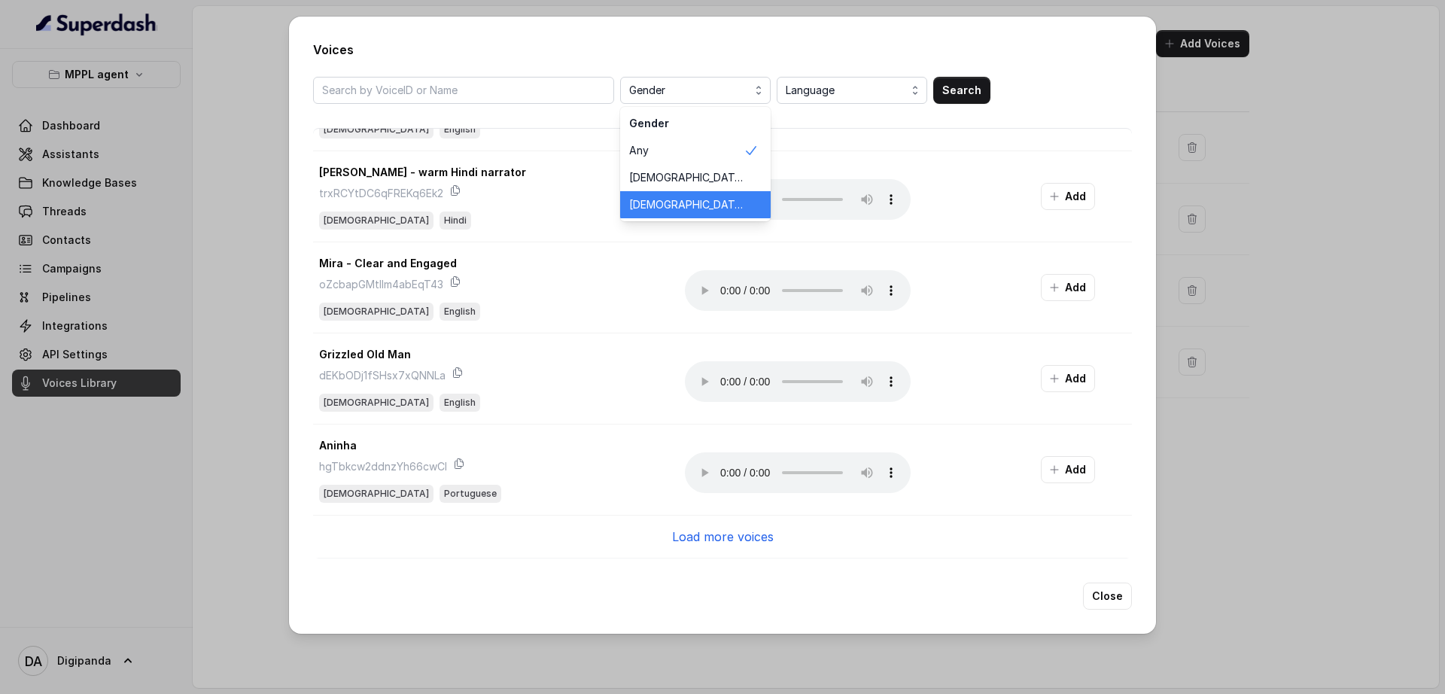
click at [693, 194] on div "[DEMOGRAPHIC_DATA]" at bounding box center [695, 204] width 151 height 27
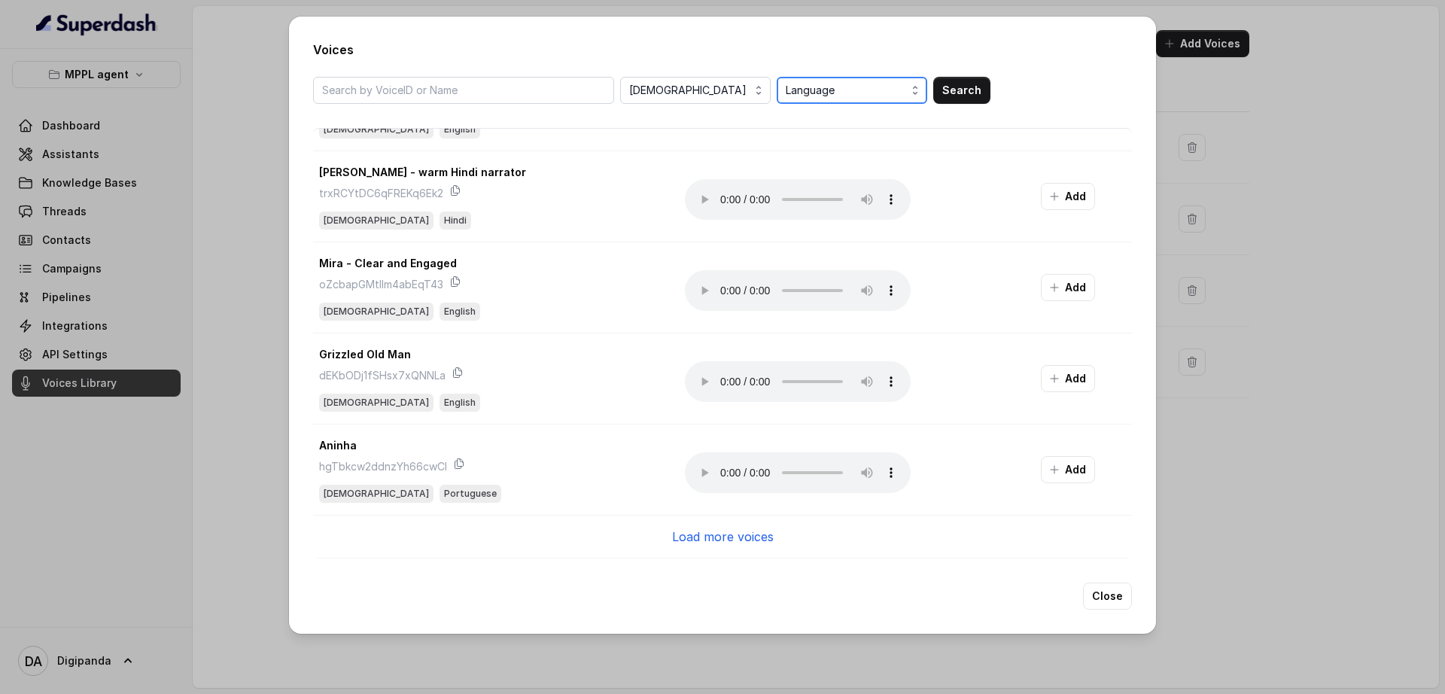
click at [847, 86] on span "Language" at bounding box center [853, 90] width 135 height 18
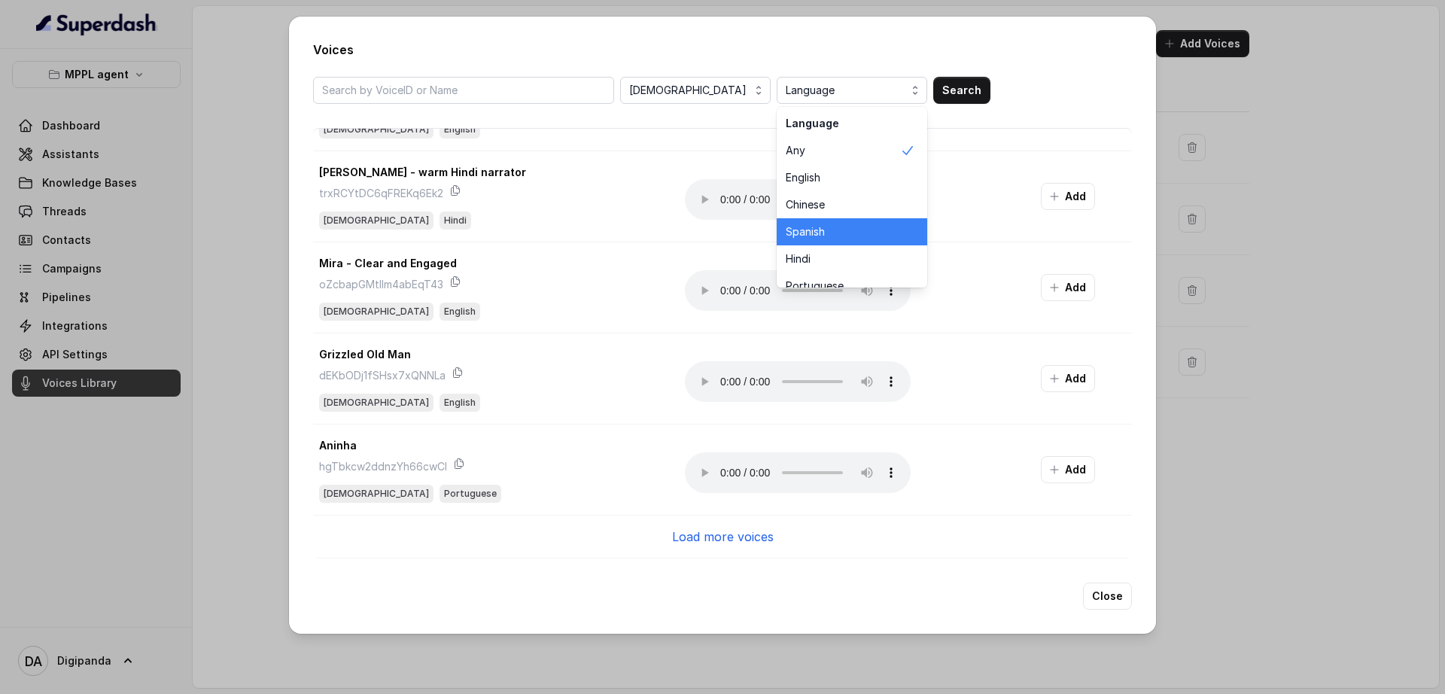
scroll to position [47, 0]
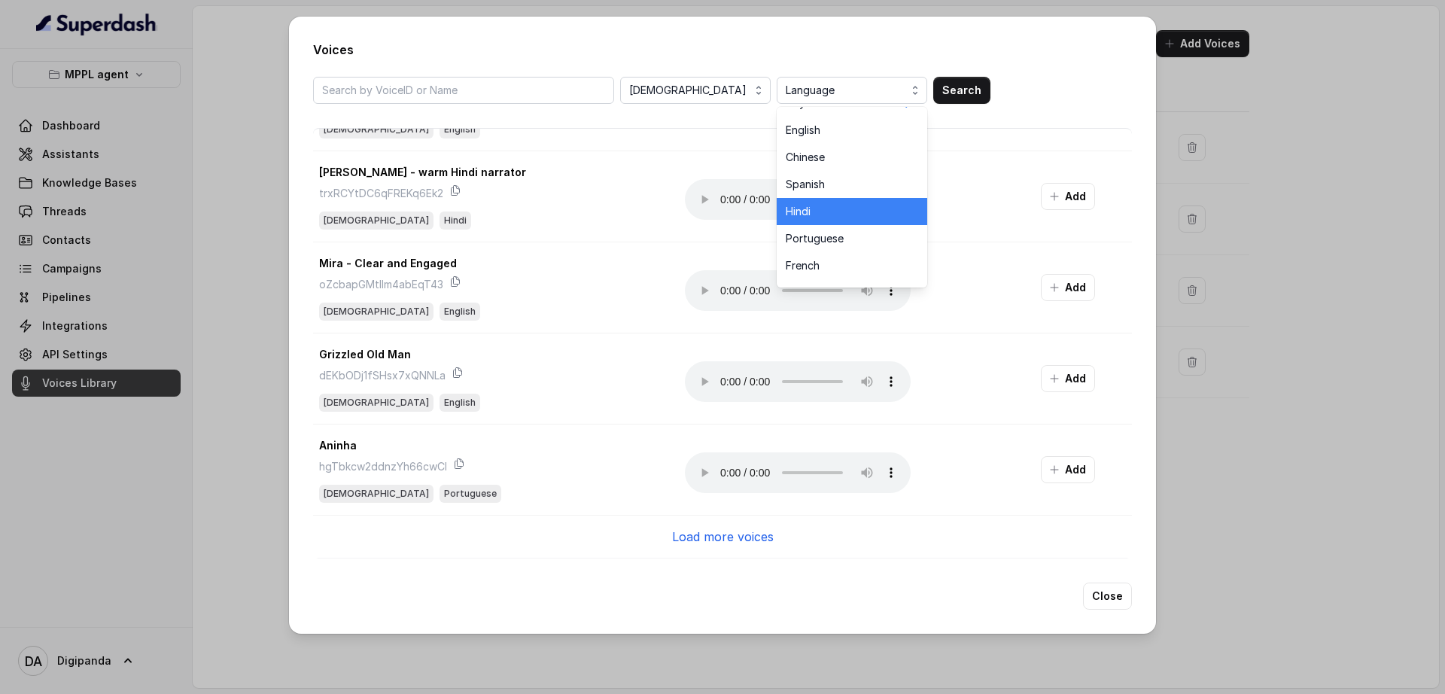
click at [812, 218] on span "Hindi" at bounding box center [843, 211] width 114 height 15
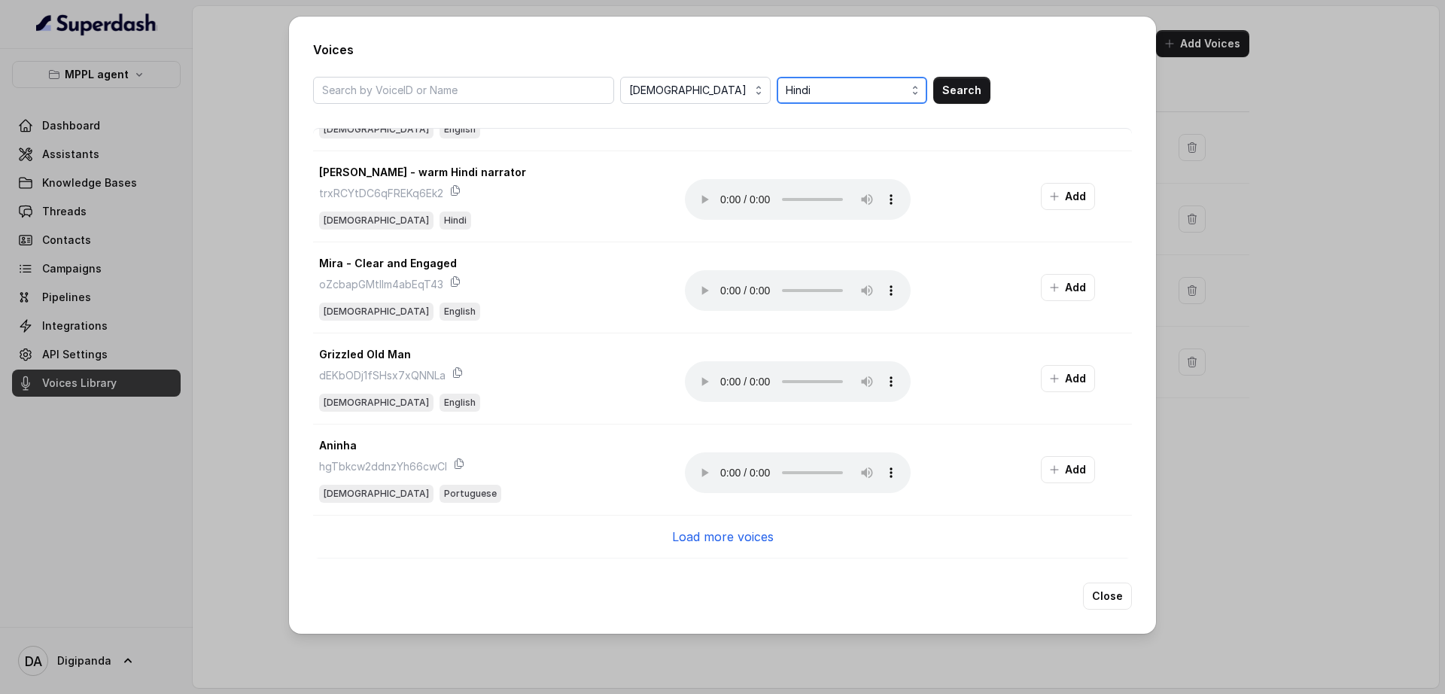
click at [866, 85] on span "Hindi" at bounding box center [853, 90] width 135 height 18
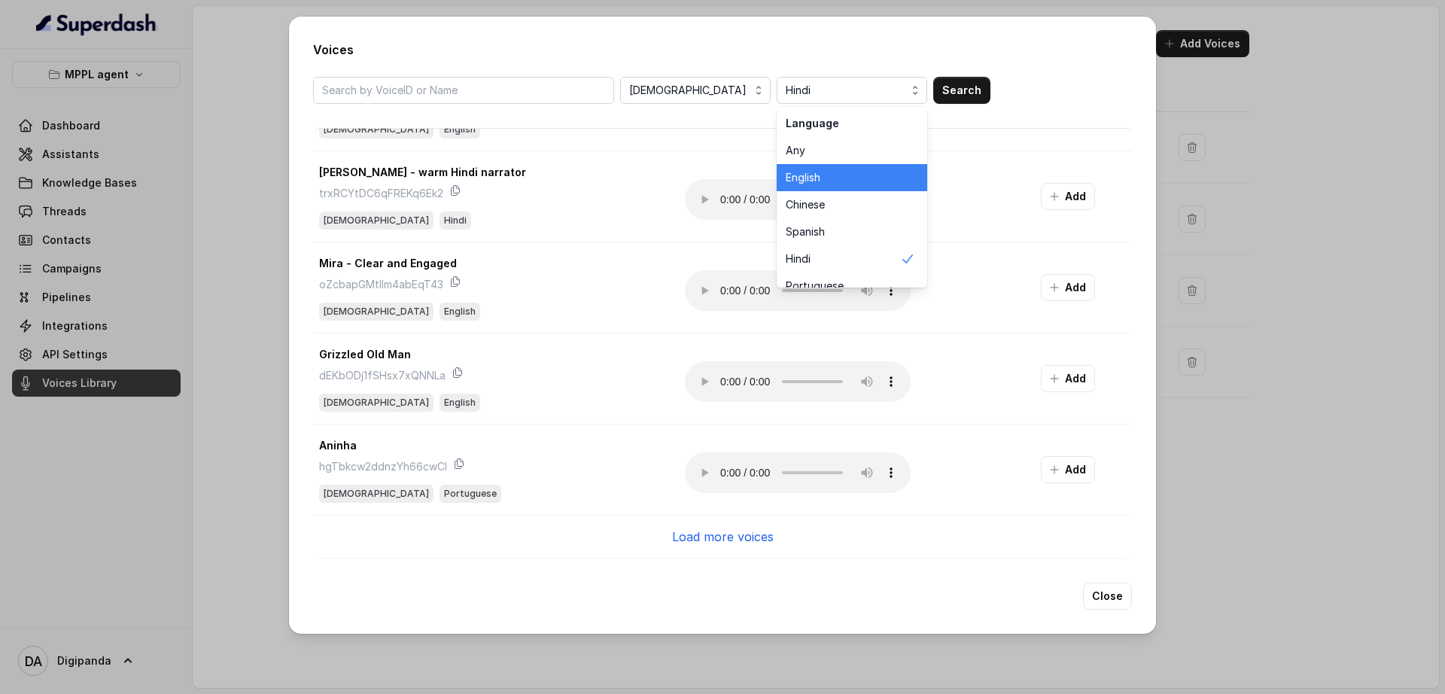
click at [853, 178] on span "English" at bounding box center [843, 177] width 114 height 15
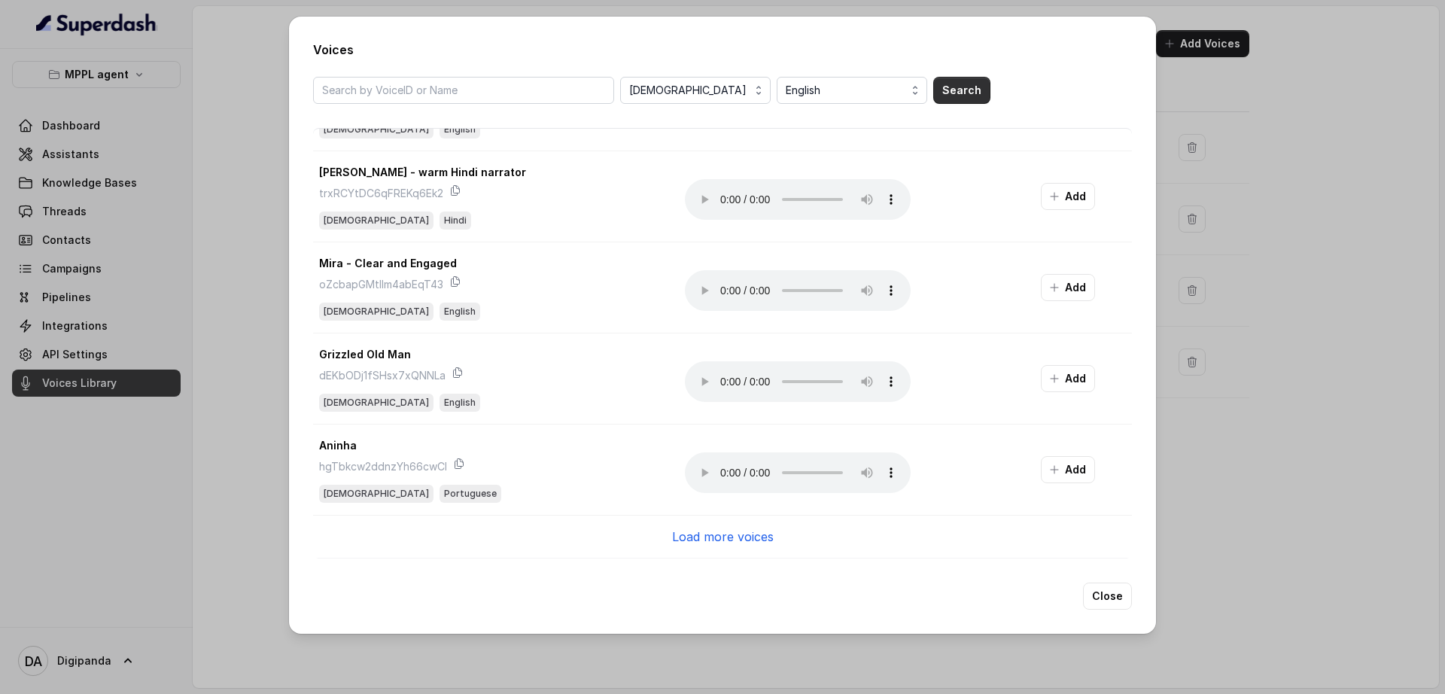
click at [951, 103] on button "Search" at bounding box center [961, 90] width 57 height 27
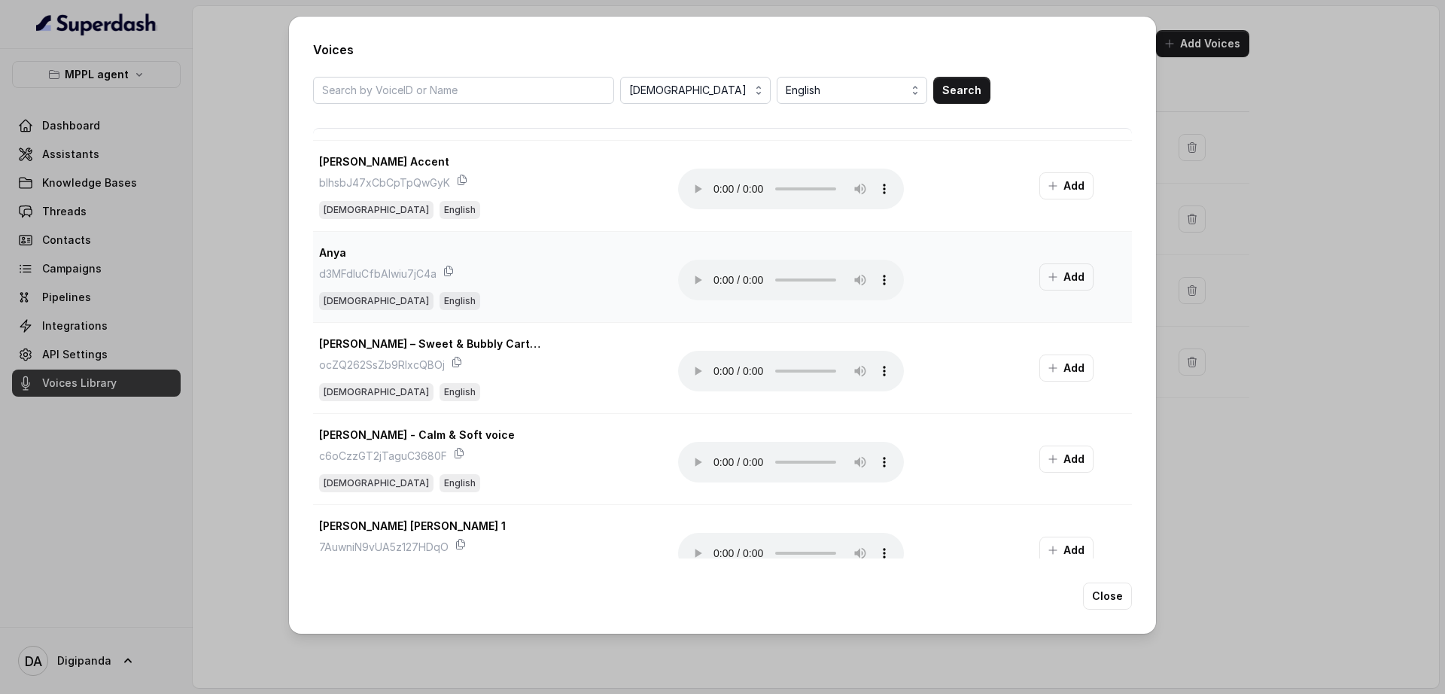
scroll to position [292, 0]
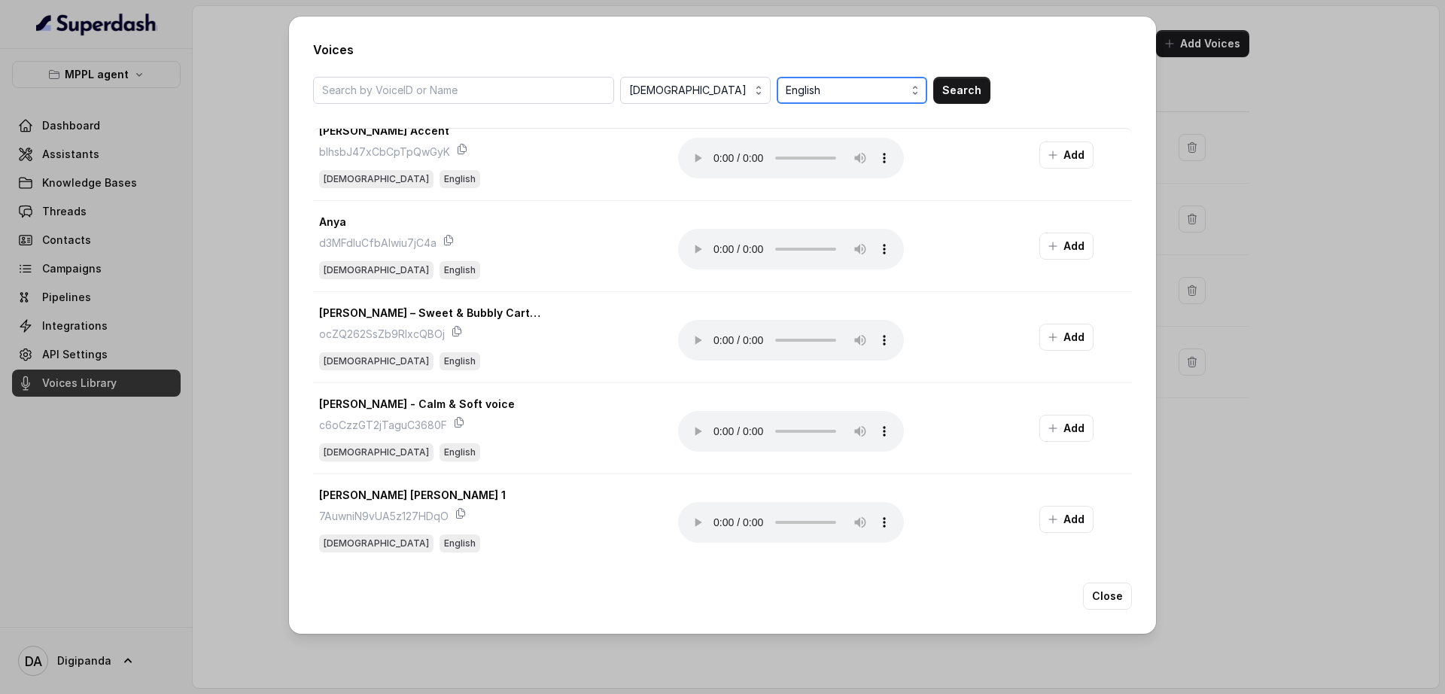
click at [831, 90] on span "English" at bounding box center [853, 90] width 135 height 18
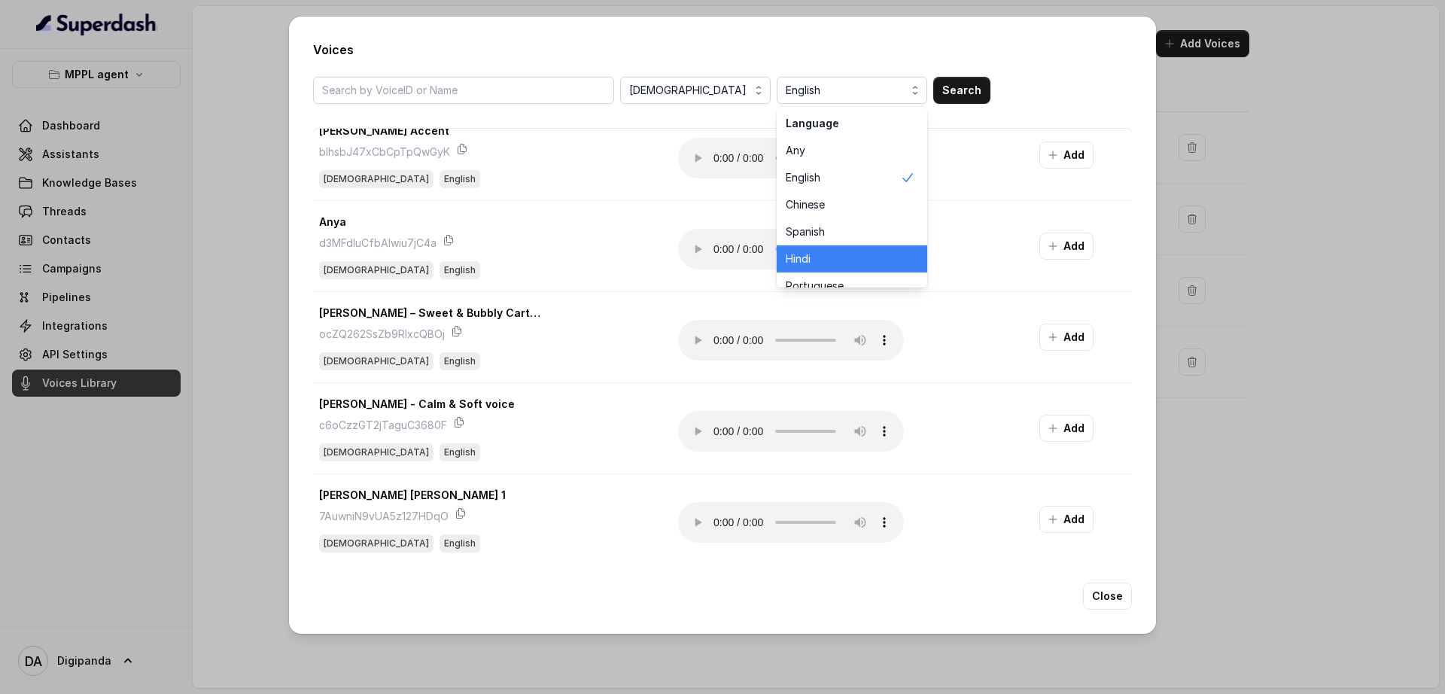
click at [817, 257] on span "Hindi" at bounding box center [843, 258] width 114 height 15
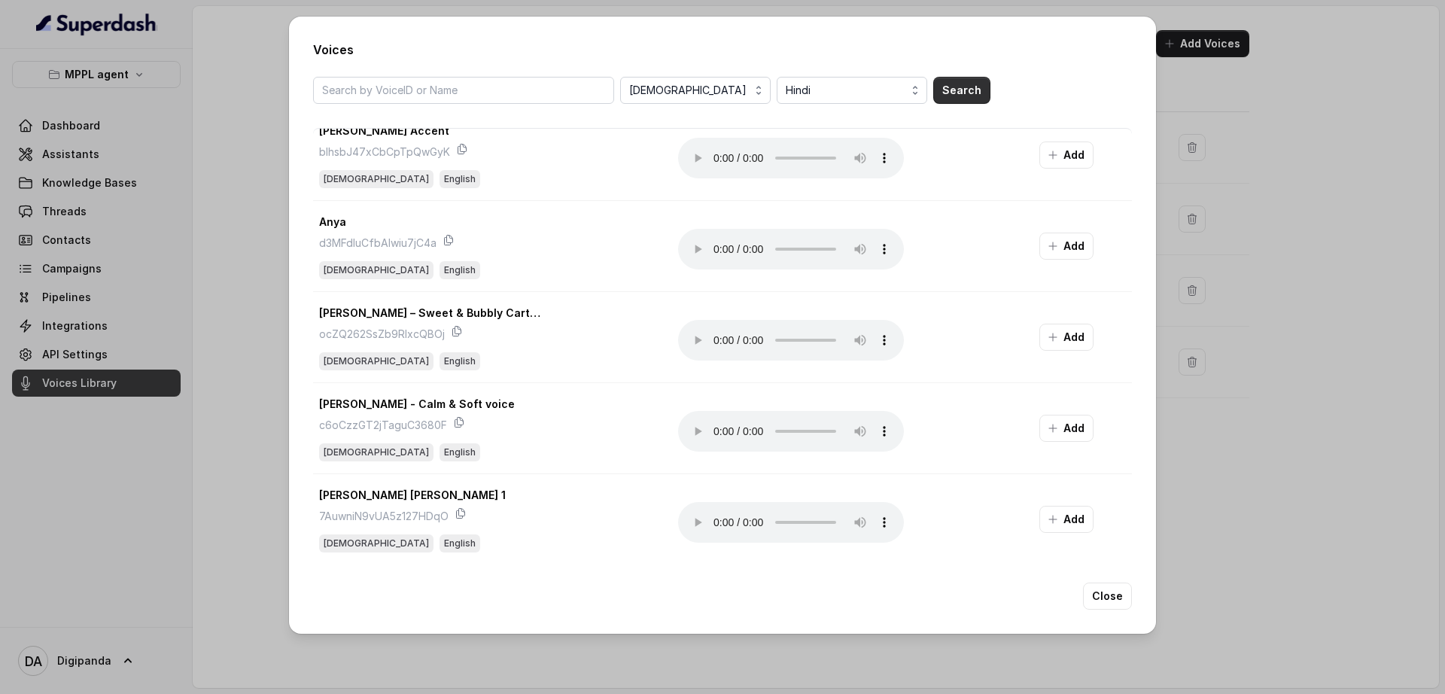
click at [956, 100] on button "Search" at bounding box center [961, 90] width 57 height 27
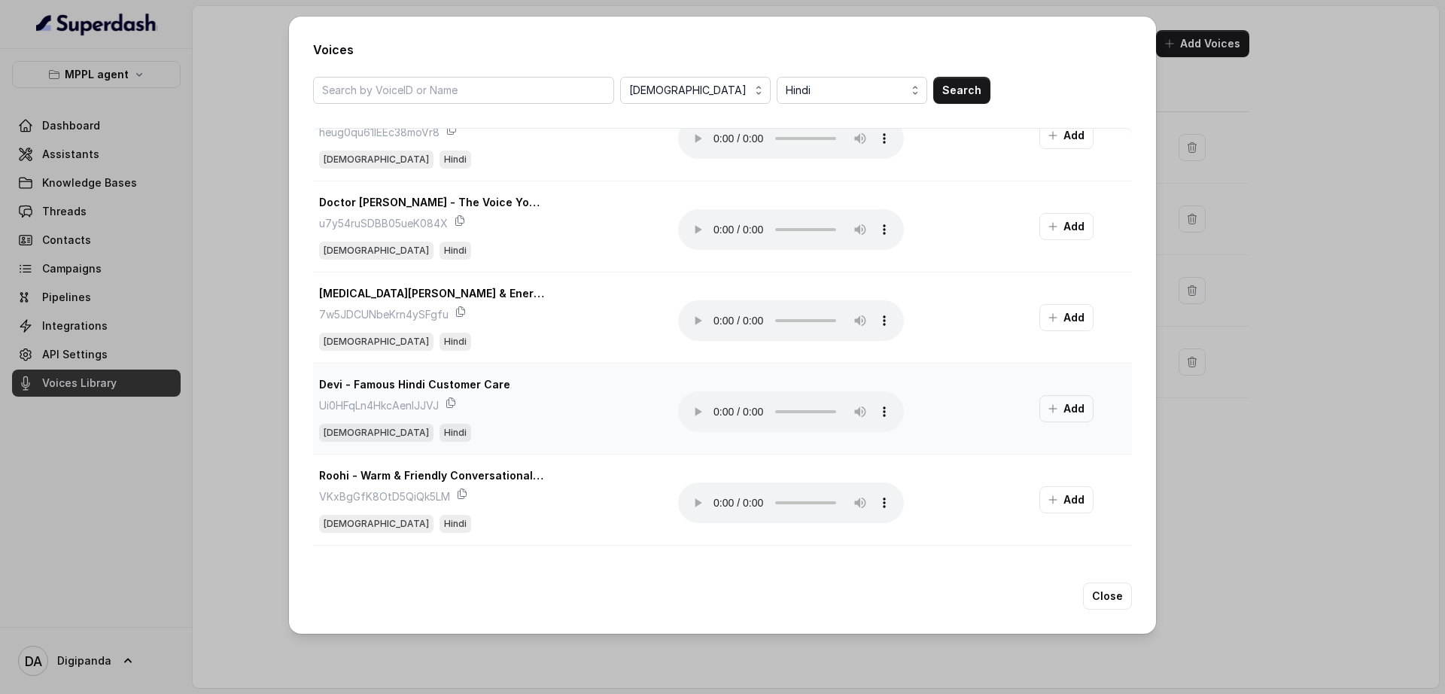
scroll to position [1449, 0]
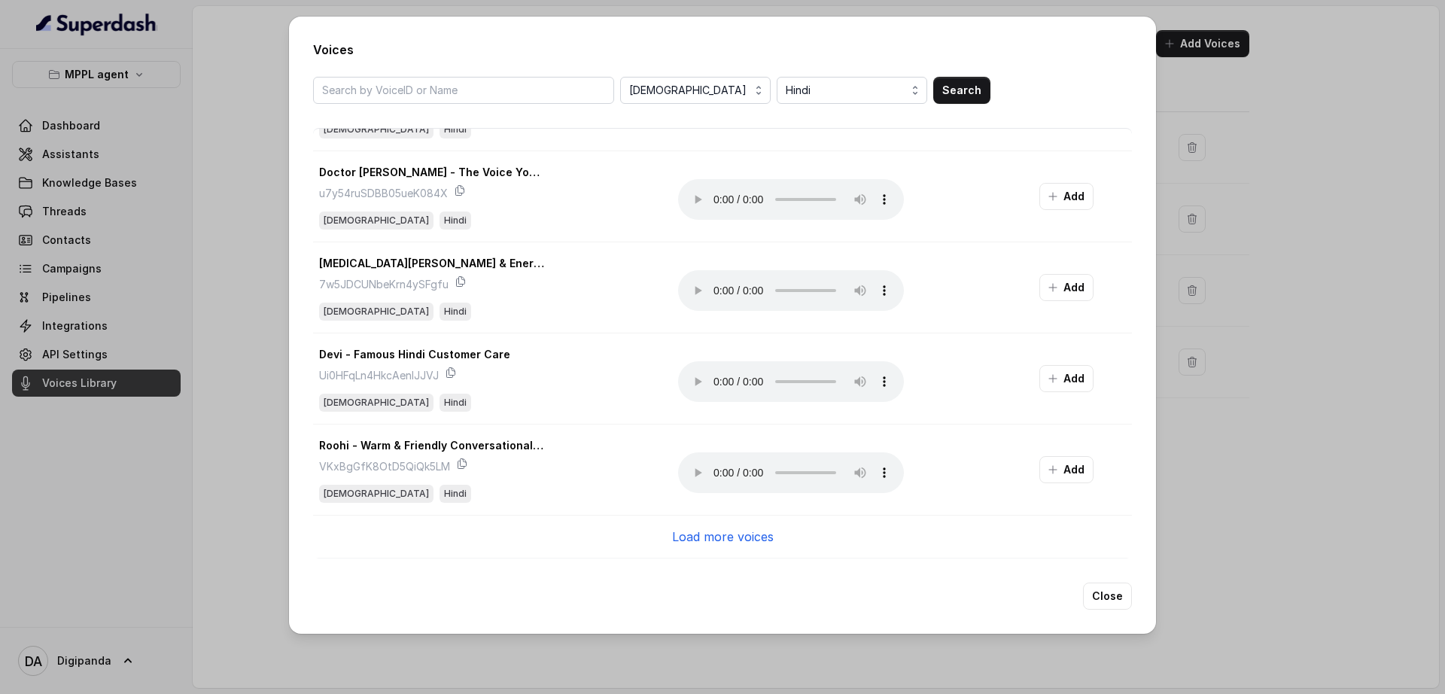
click at [680, 528] on p "Load more voices" at bounding box center [723, 537] width 102 height 18
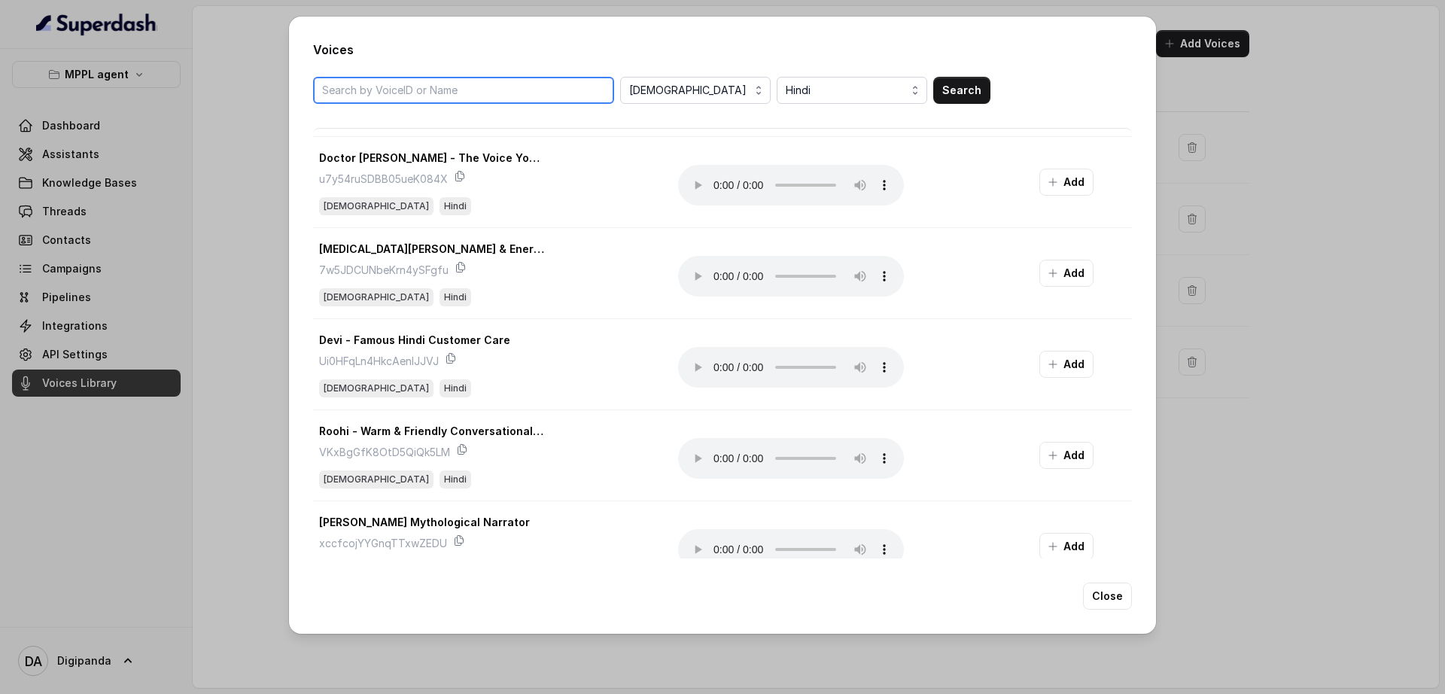
click at [559, 89] on input "search" at bounding box center [463, 90] width 301 height 27
type input "neha"
click at [965, 90] on button "Search" at bounding box center [961, 90] width 57 height 27
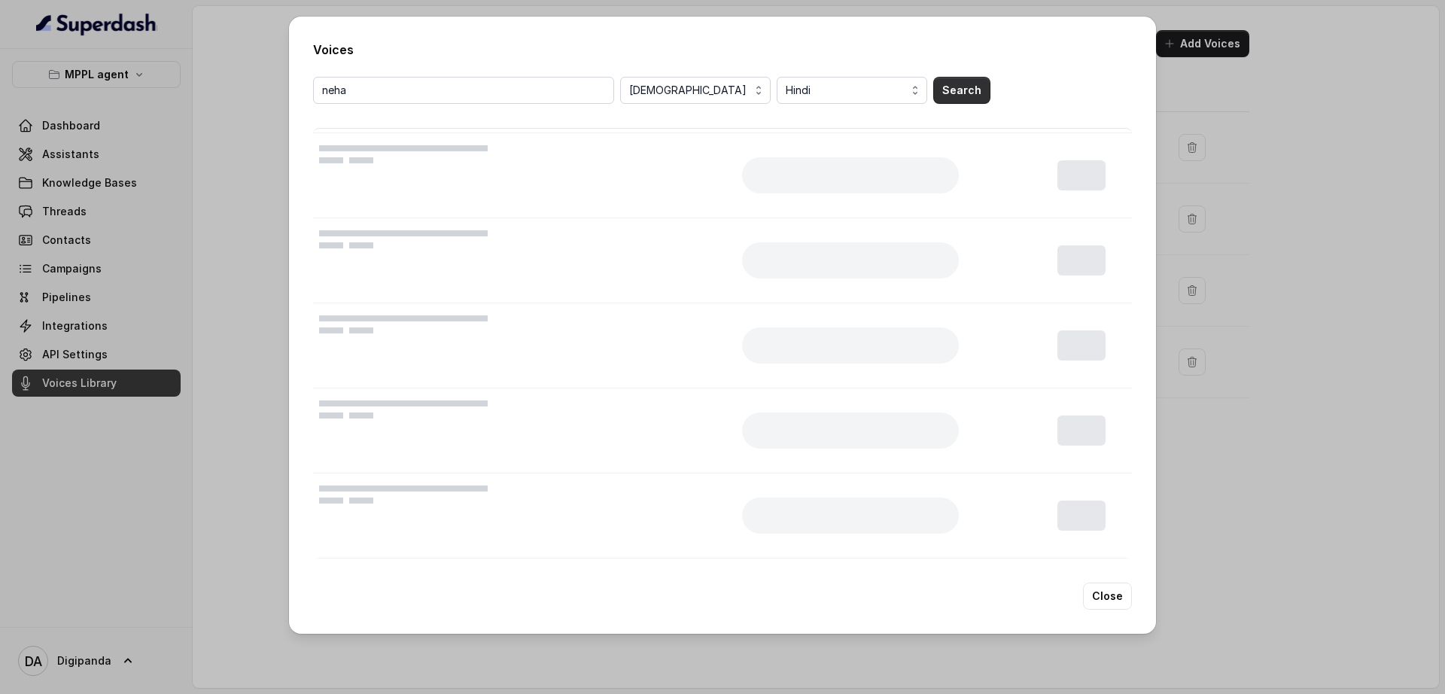
scroll to position [0, 0]
